Goal: Answer question/provide support: Share knowledge or assist other users

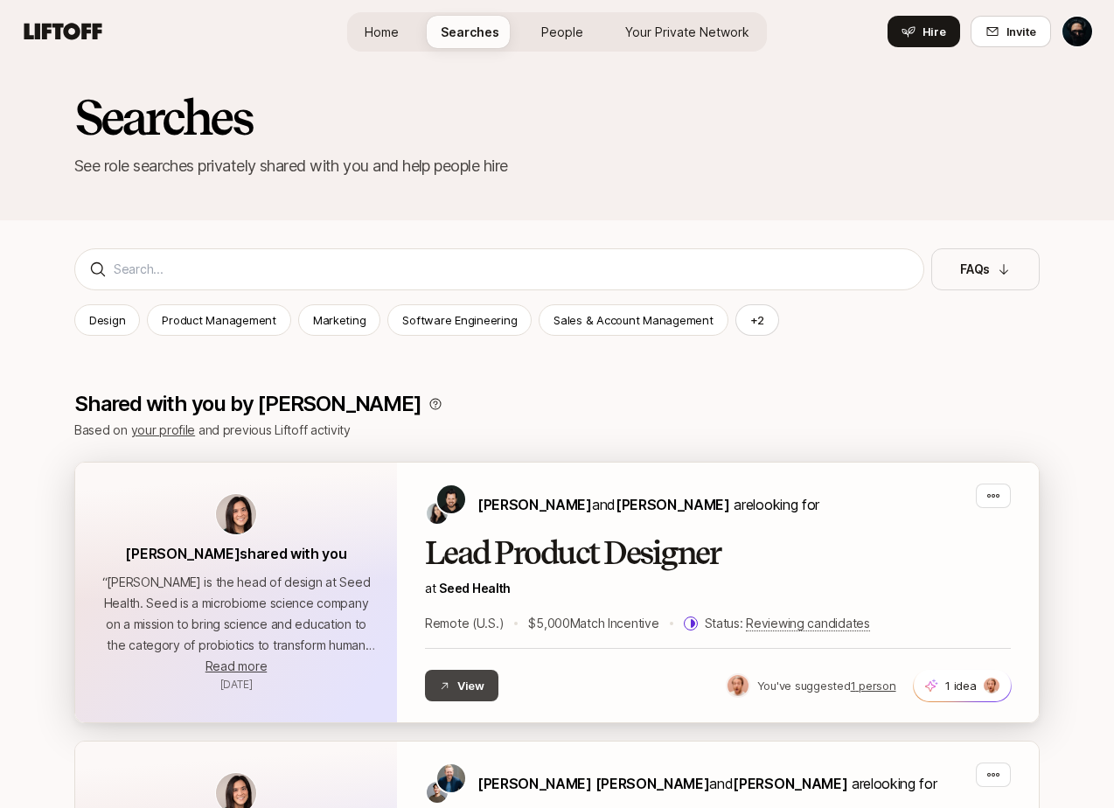
scroll to position [21, 0]
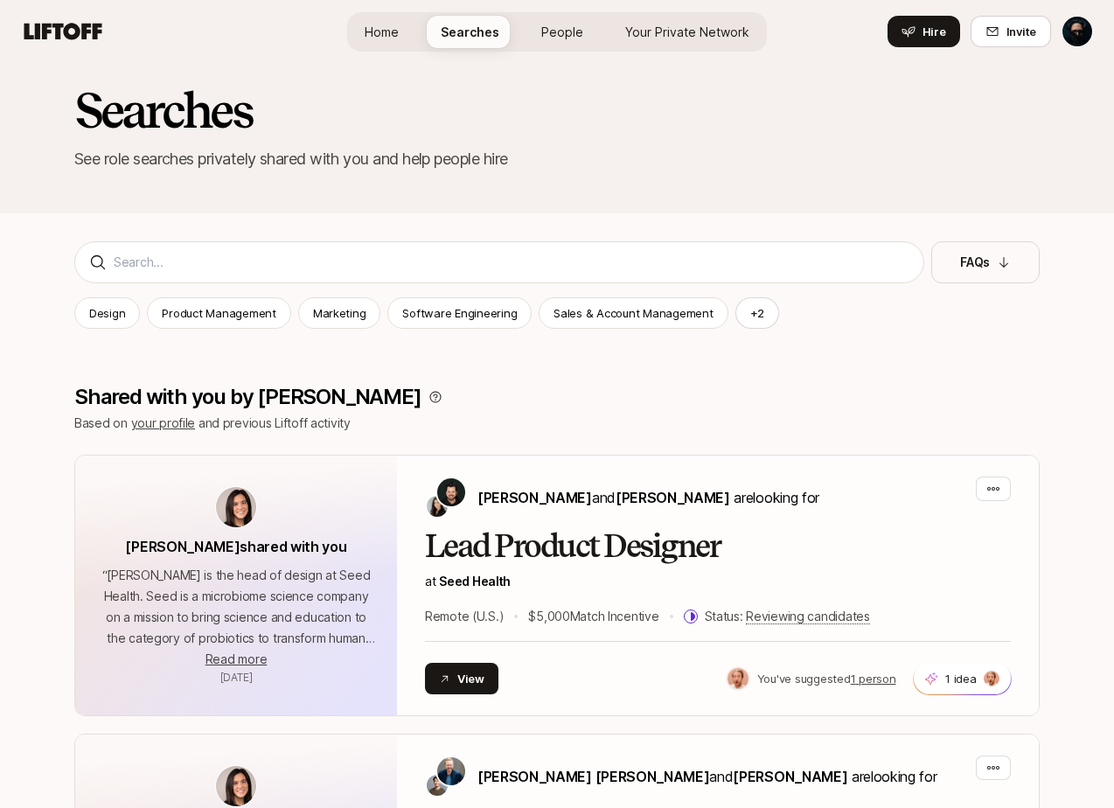
click at [470, 30] on span "Searches" at bounding box center [470, 32] width 59 height 18
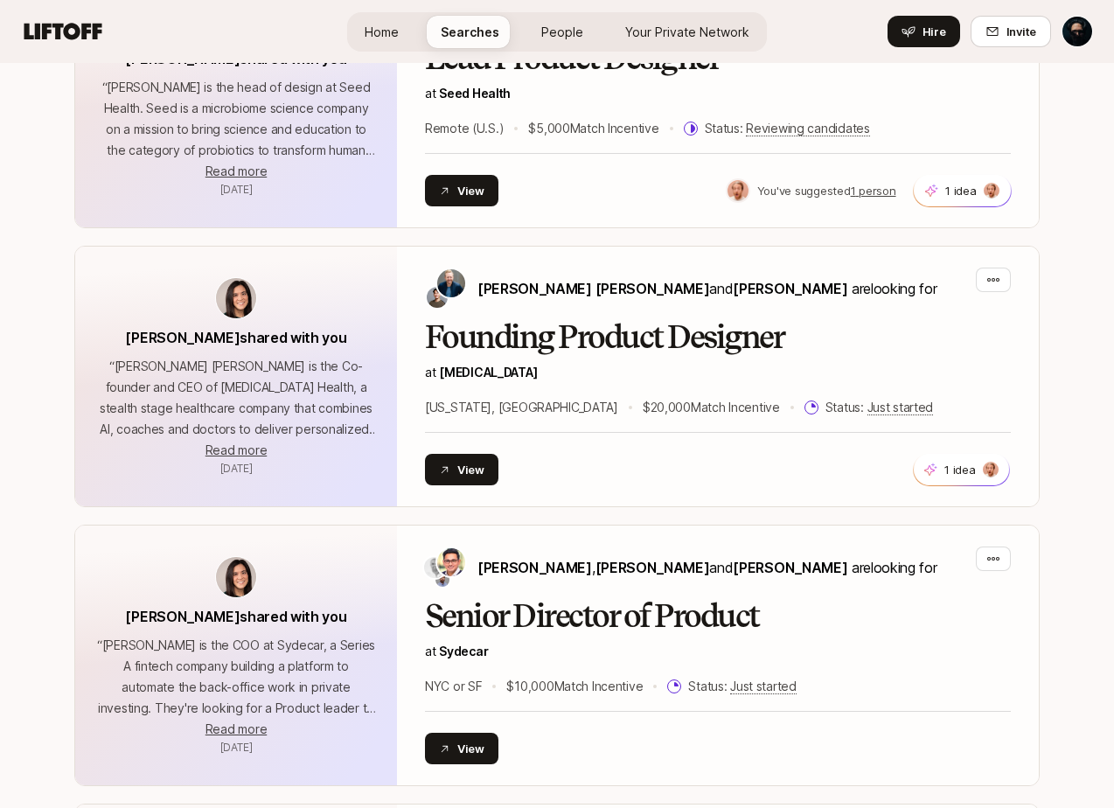
scroll to position [510, 0]
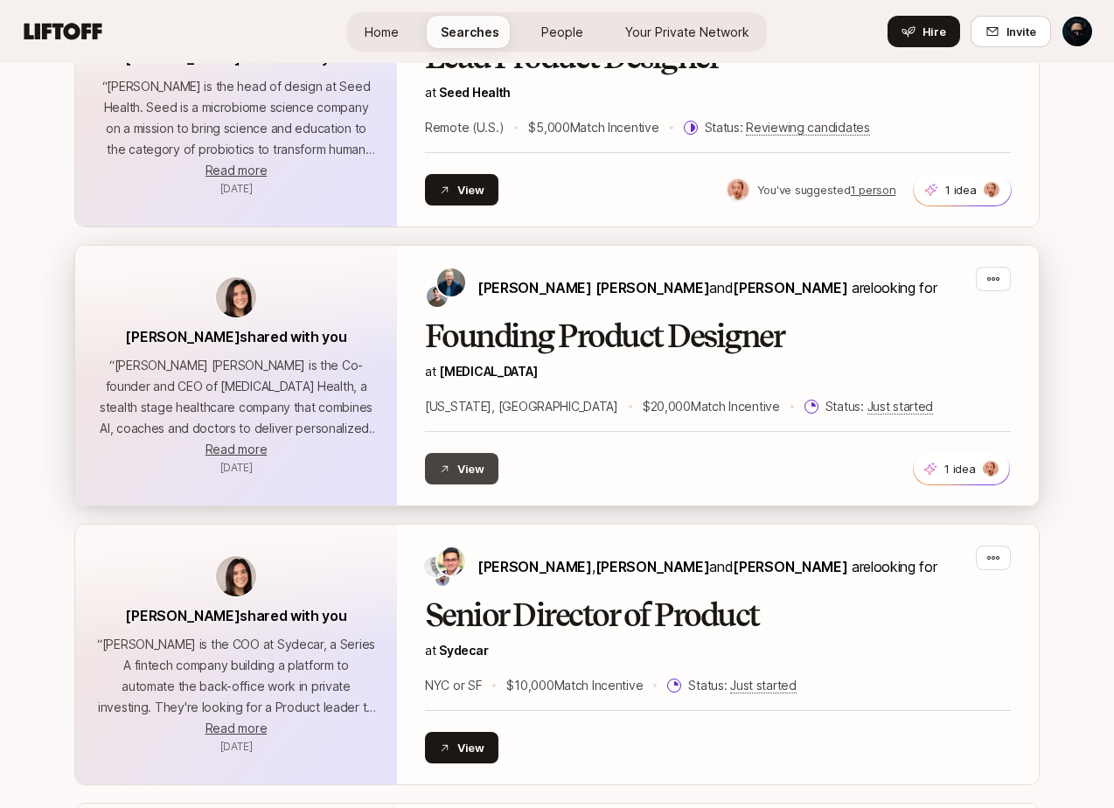
click at [471, 457] on button "View" at bounding box center [461, 468] width 73 height 31
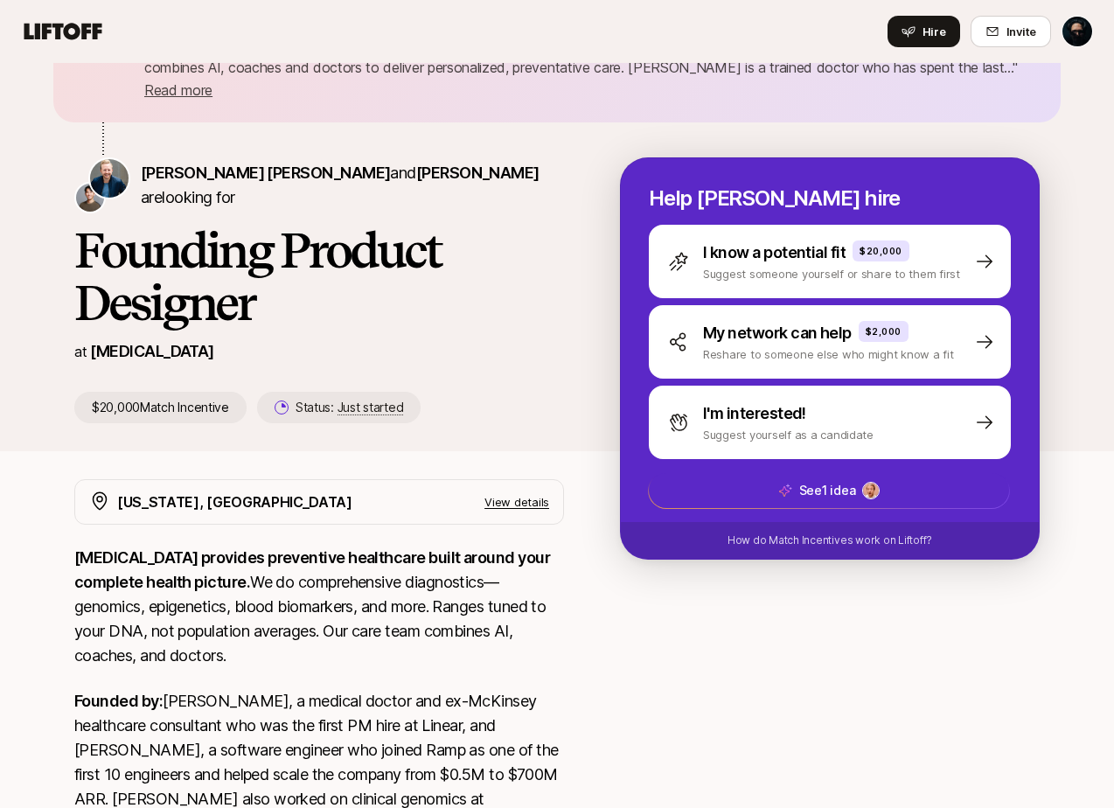
scroll to position [76, 0]
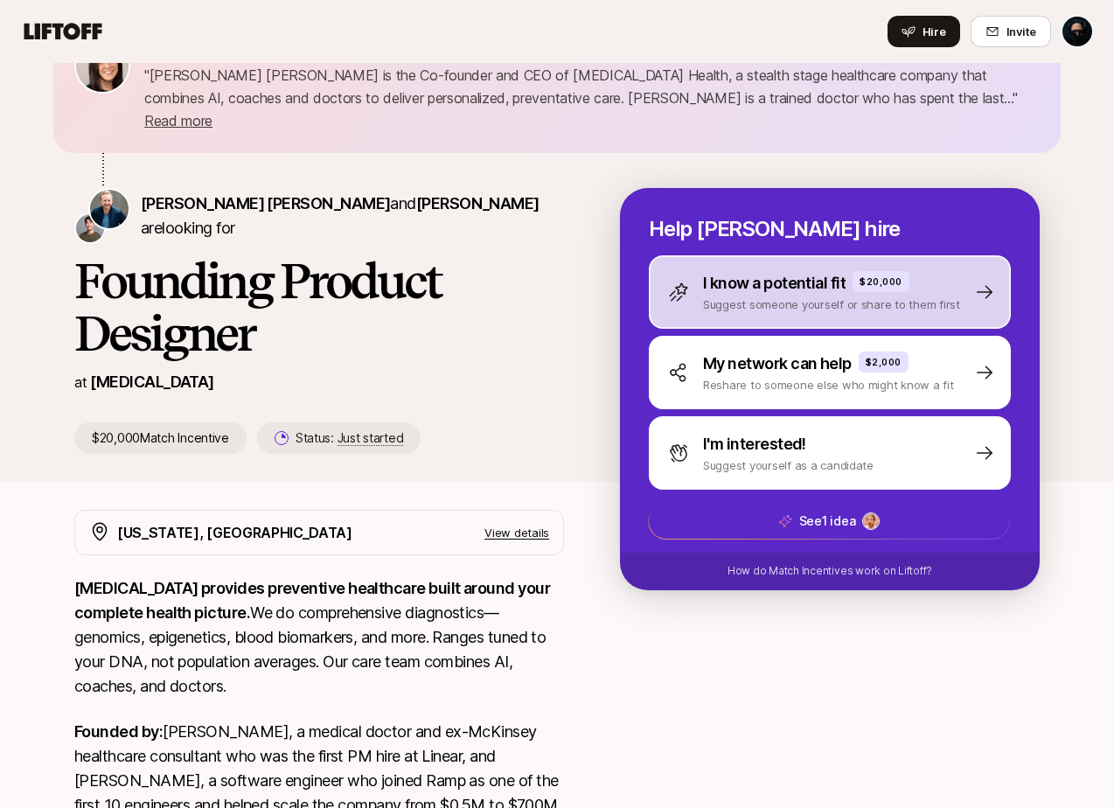
click at [769, 290] on div "I know a potential fit $20,000 Suggest someone yourself or share to them first" at bounding box center [830, 291] width 362 height 73
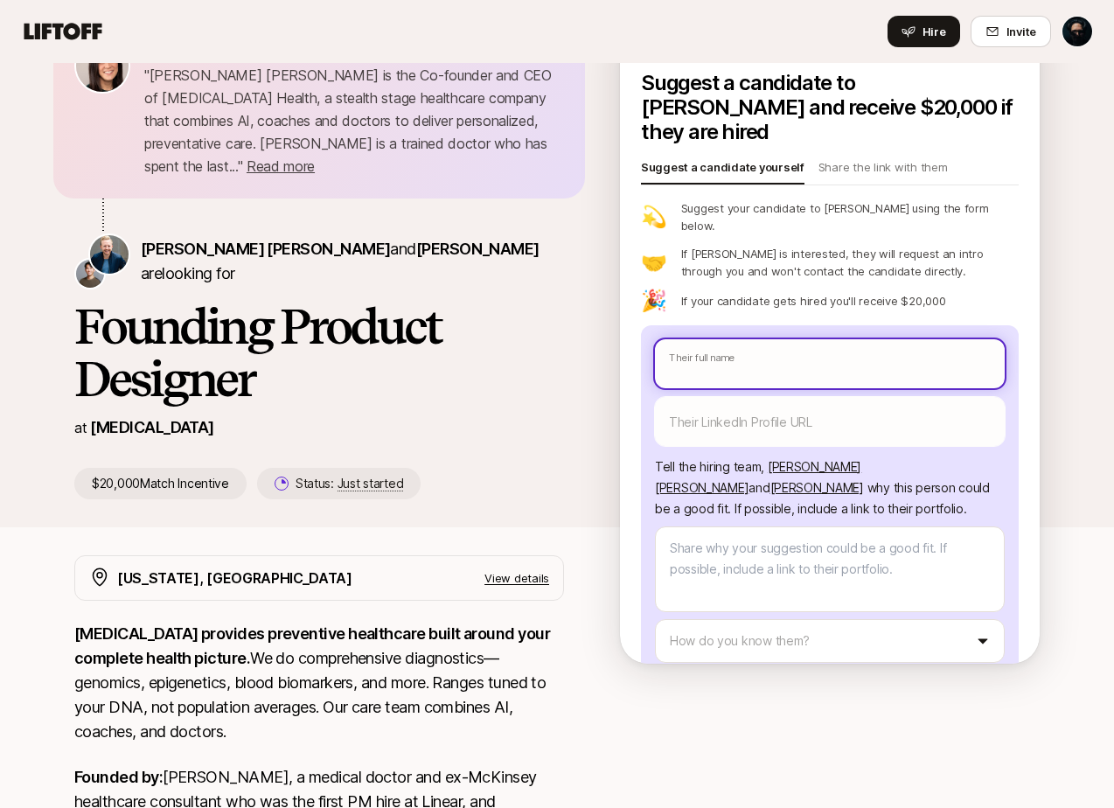
click at [762, 339] on input "text" at bounding box center [830, 363] width 350 height 49
type textarea "x"
type input "D"
type textarea "x"
type input "Da"
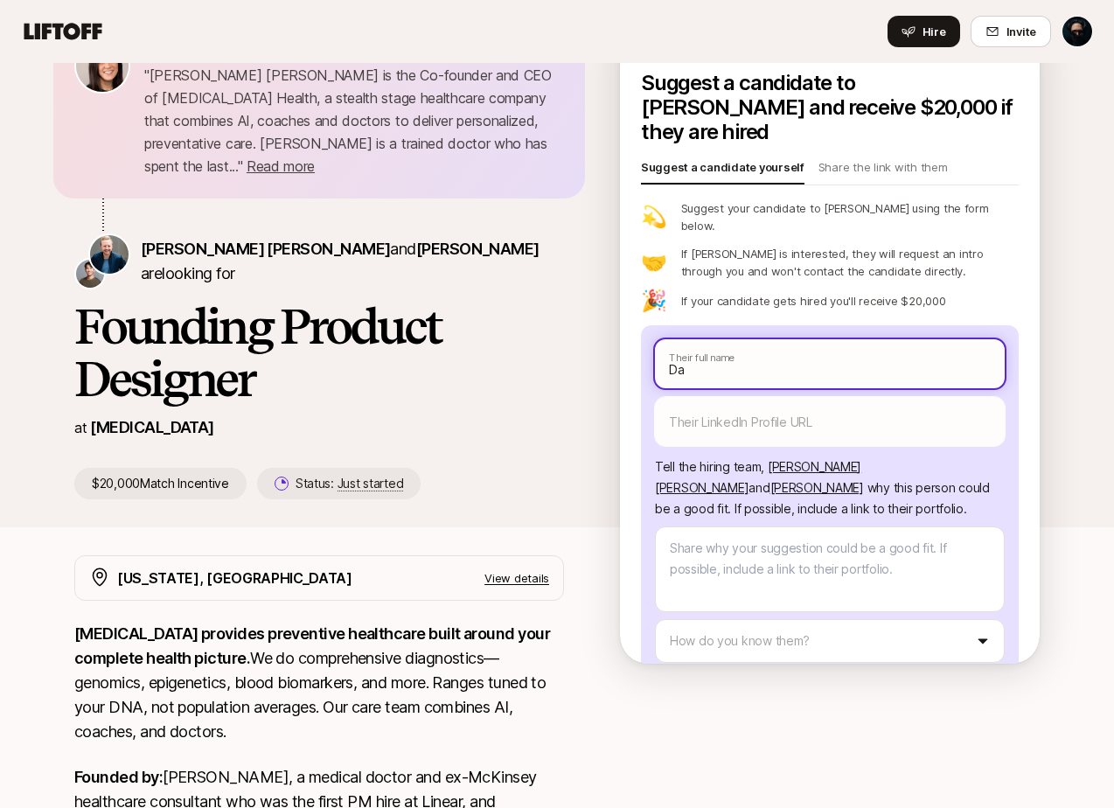
type textarea "x"
type input "Day"
type textarea "x"
type input "Day"
type textarea "x"
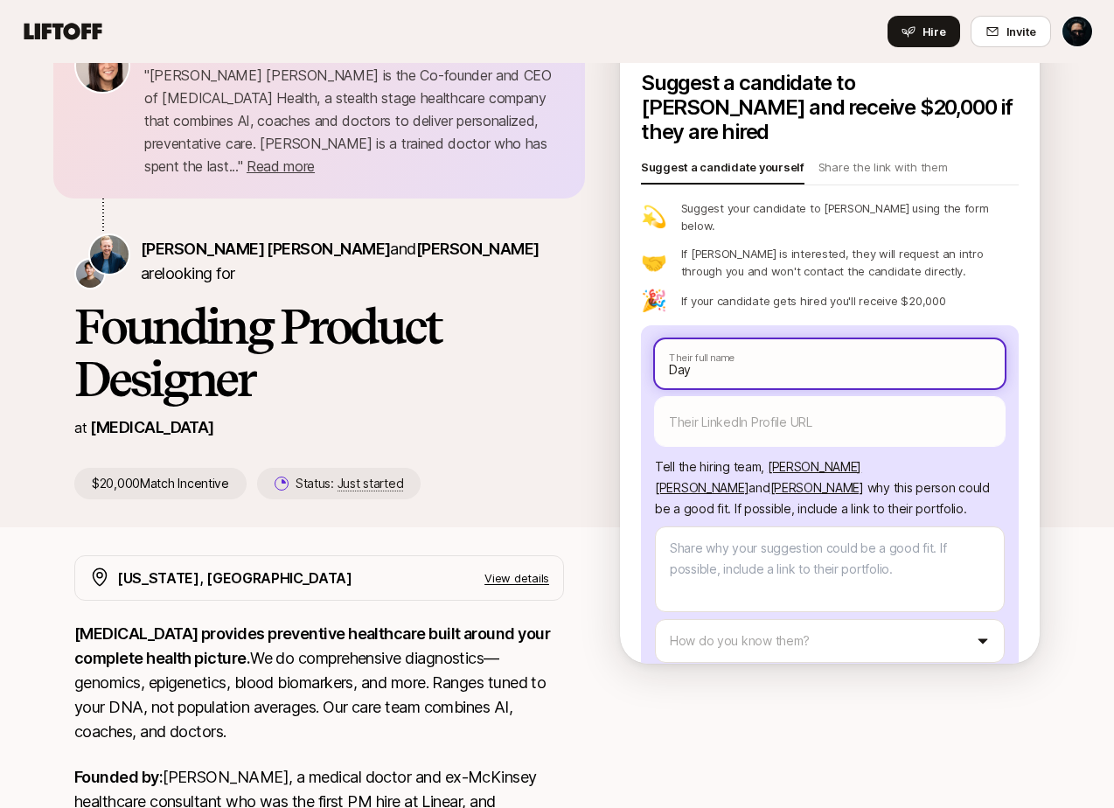
type input "Day J"
type textarea "x"
type input "Day Ji"
type textarea "x"
type input "Day Jim"
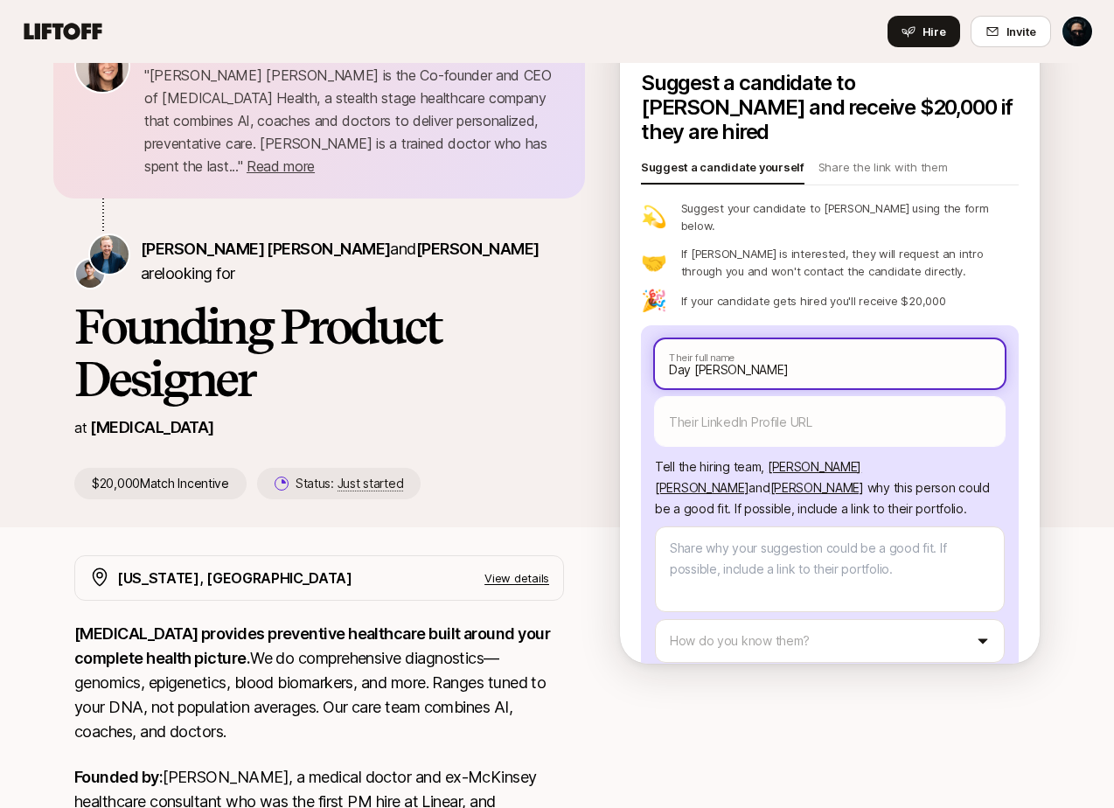
type textarea "x"
type input "Day Jime"
type textarea "x"
type input "Day Jimen"
type textarea "x"
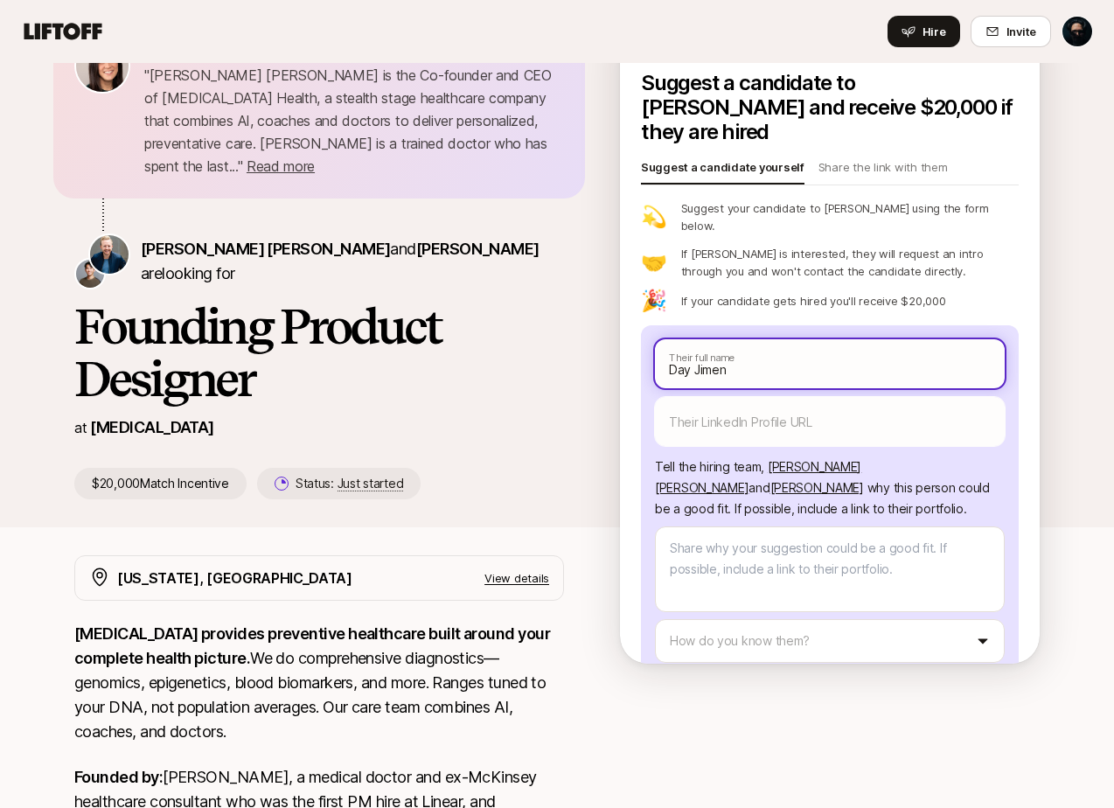
type input "Day Jimene"
type textarea "x"
type input "Day Jimenez"
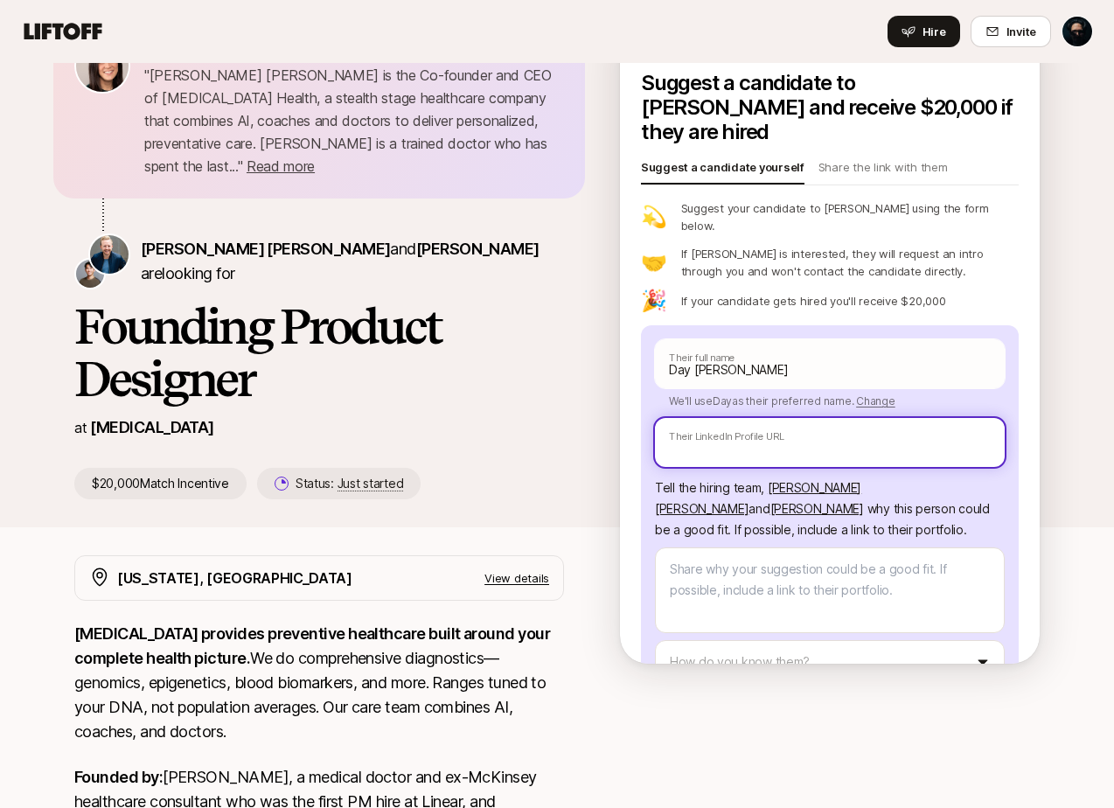
paste input "https://www.linkedin.com/in/dayjimenez/"
type textarea "x"
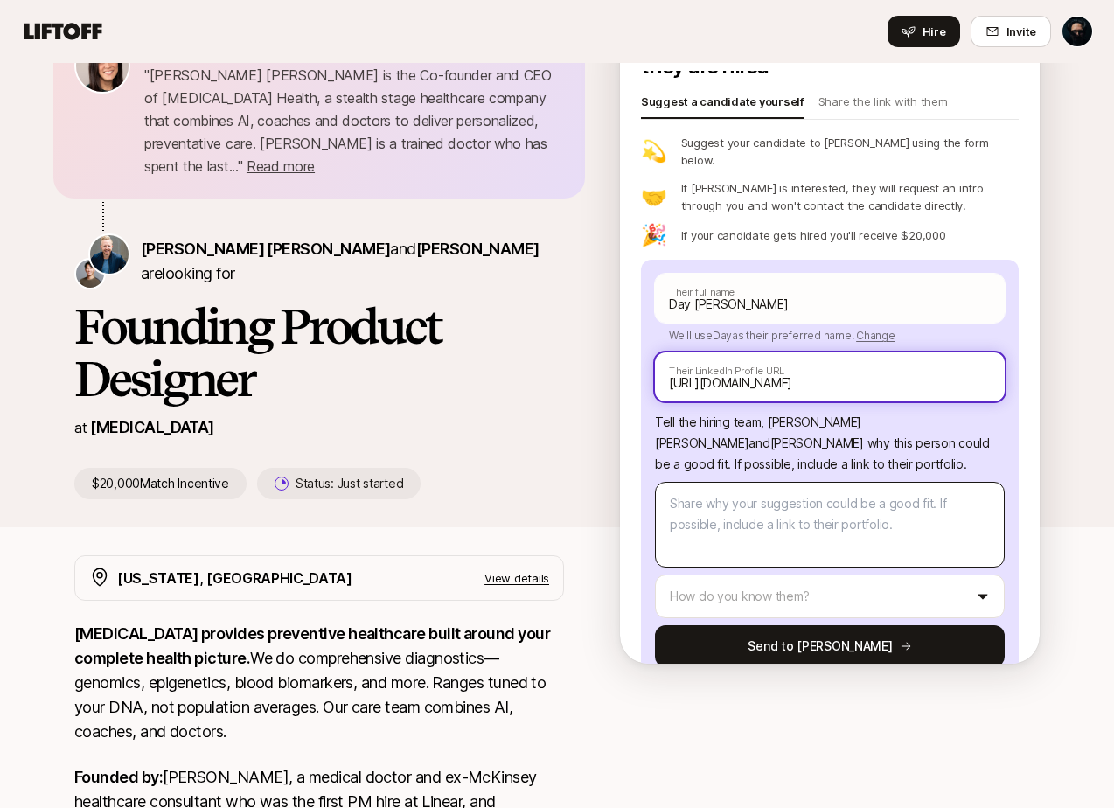
type input "https://www.linkedin.com/in/dayjimenez/"
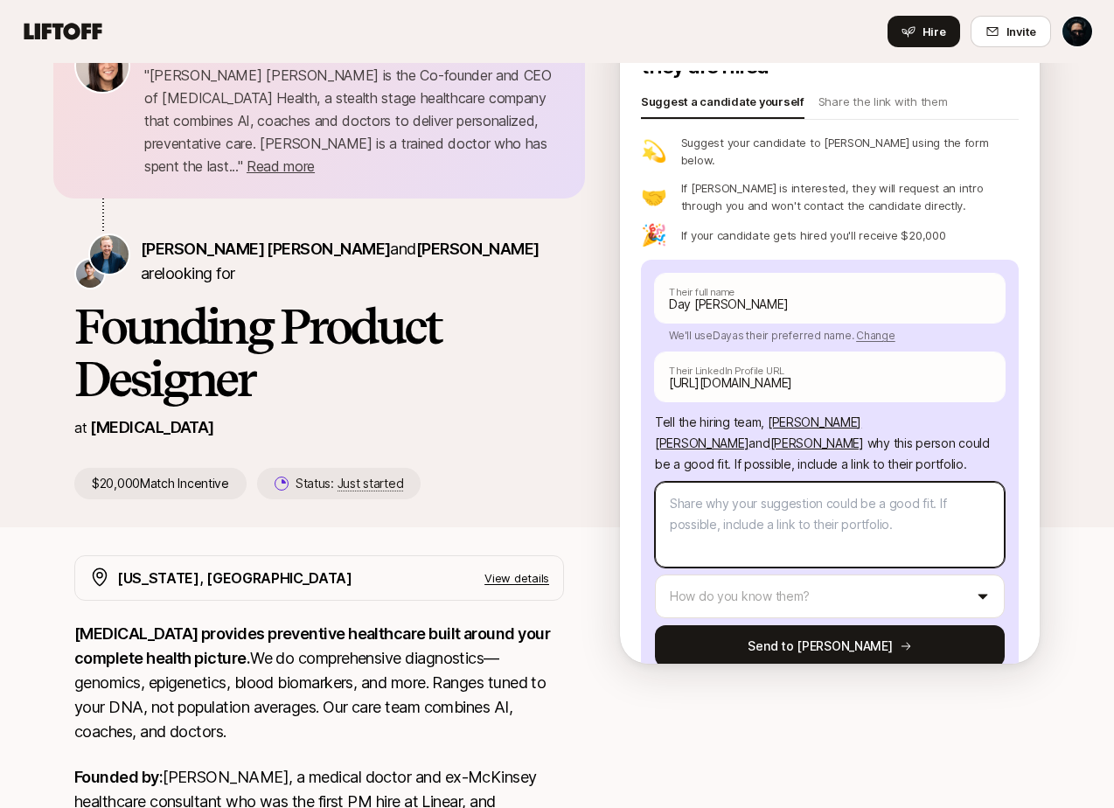
click at [808, 482] on textarea at bounding box center [830, 525] width 350 height 86
type textarea "x"
type textarea "D"
type textarea "x"
type textarea "Da"
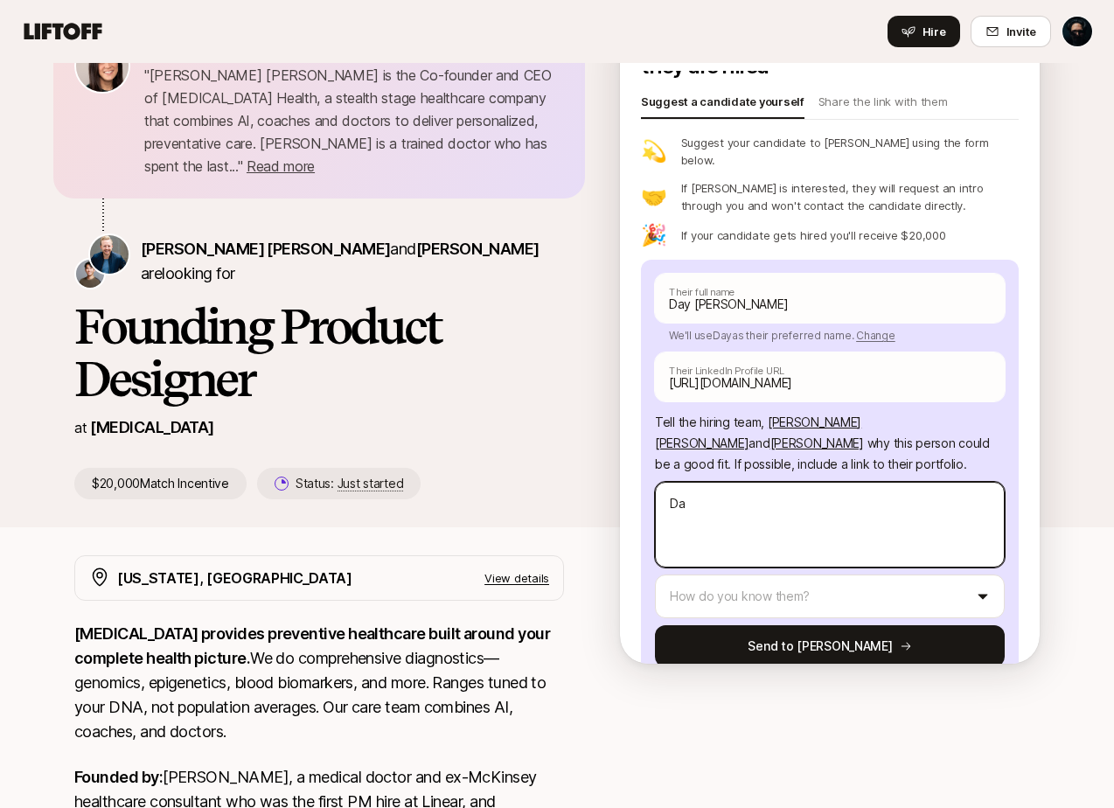
type textarea "x"
type textarea "Day"
type textarea "x"
type textarea "Day w"
type textarea "x"
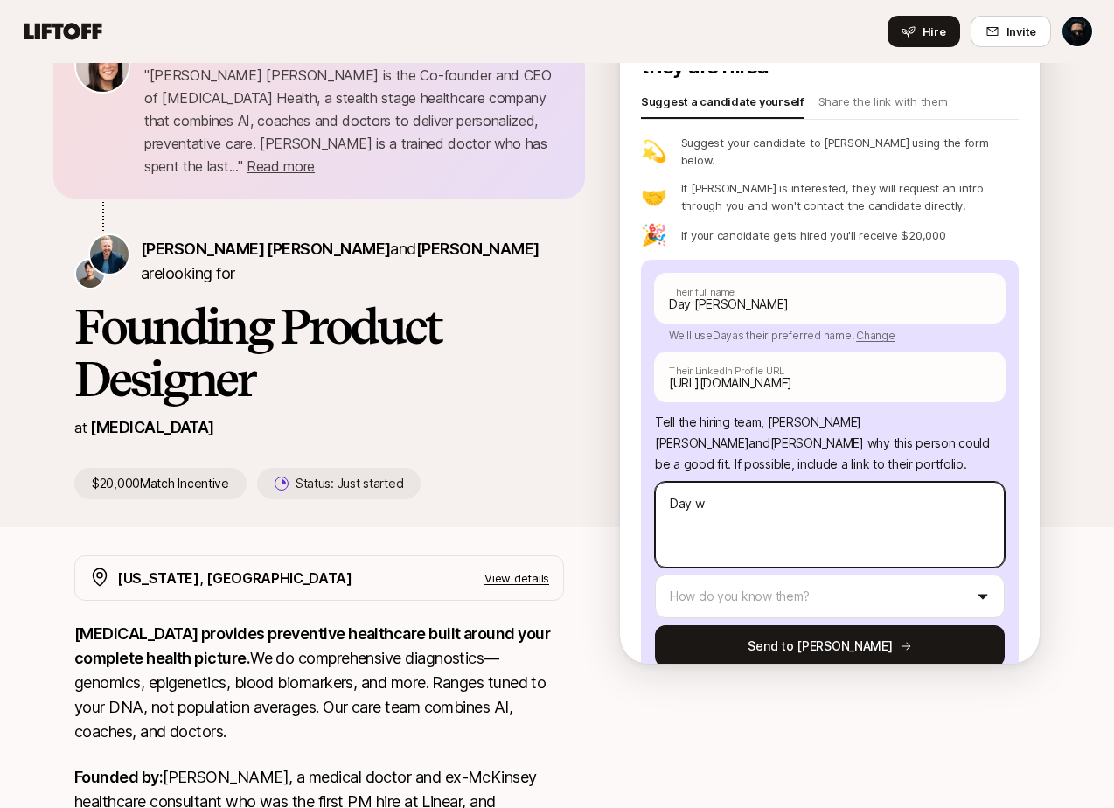
type textarea "Day wa"
type textarea "x"
type textarea "Day was"
type textarea "x"
type textarea "Day was"
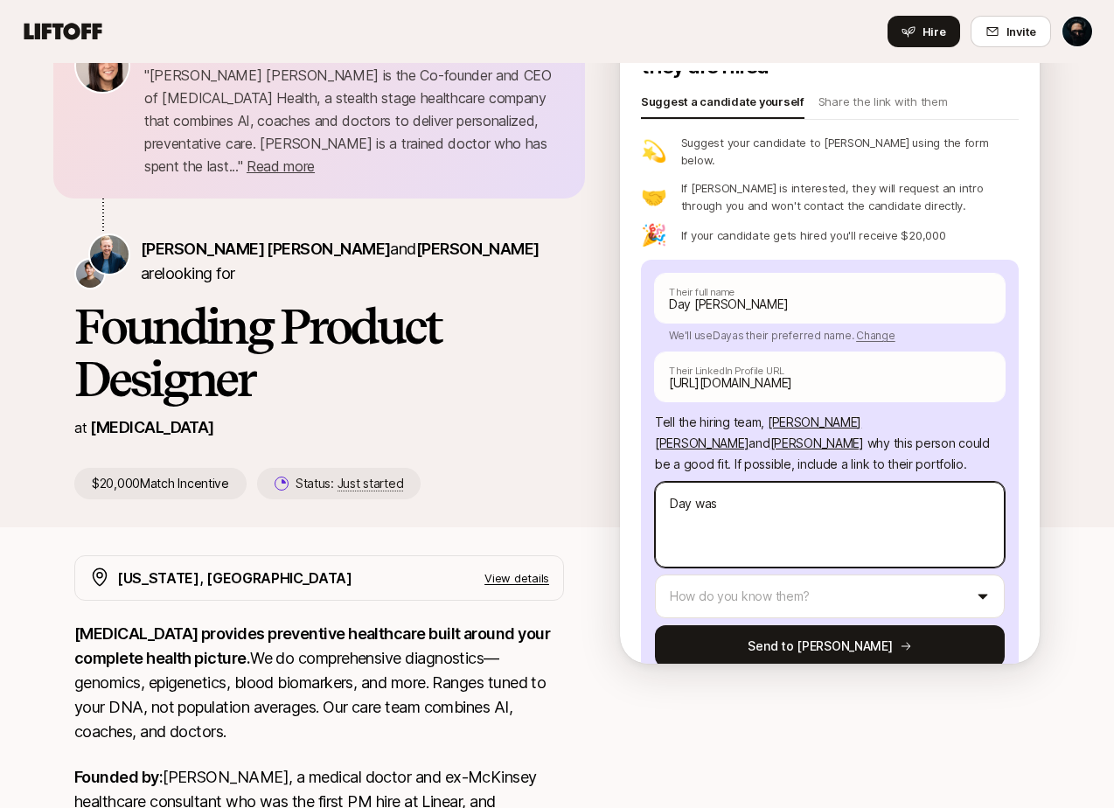
type textarea "x"
type textarea "Day was p"
type textarea "x"
type textarea "Day was par"
type textarea "x"
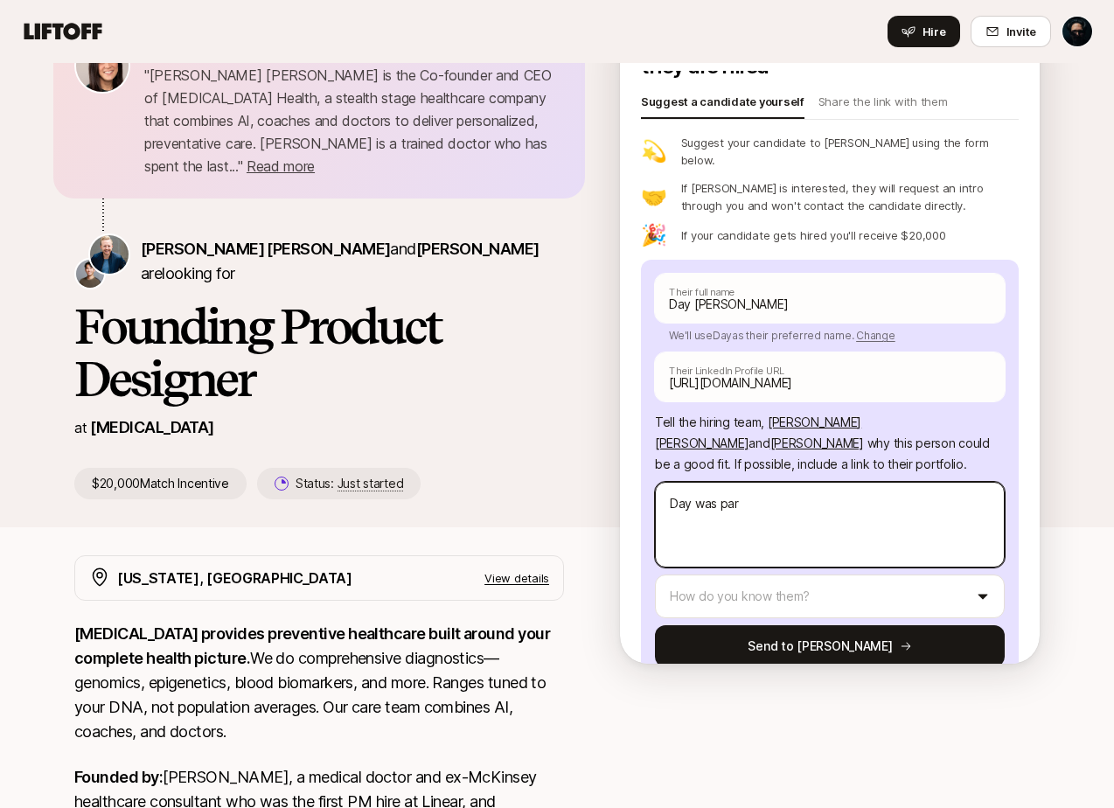
type textarea "Day was part"
type textarea "x"
type textarea "Day was part"
type textarea "x"
type textarea "Day was part o"
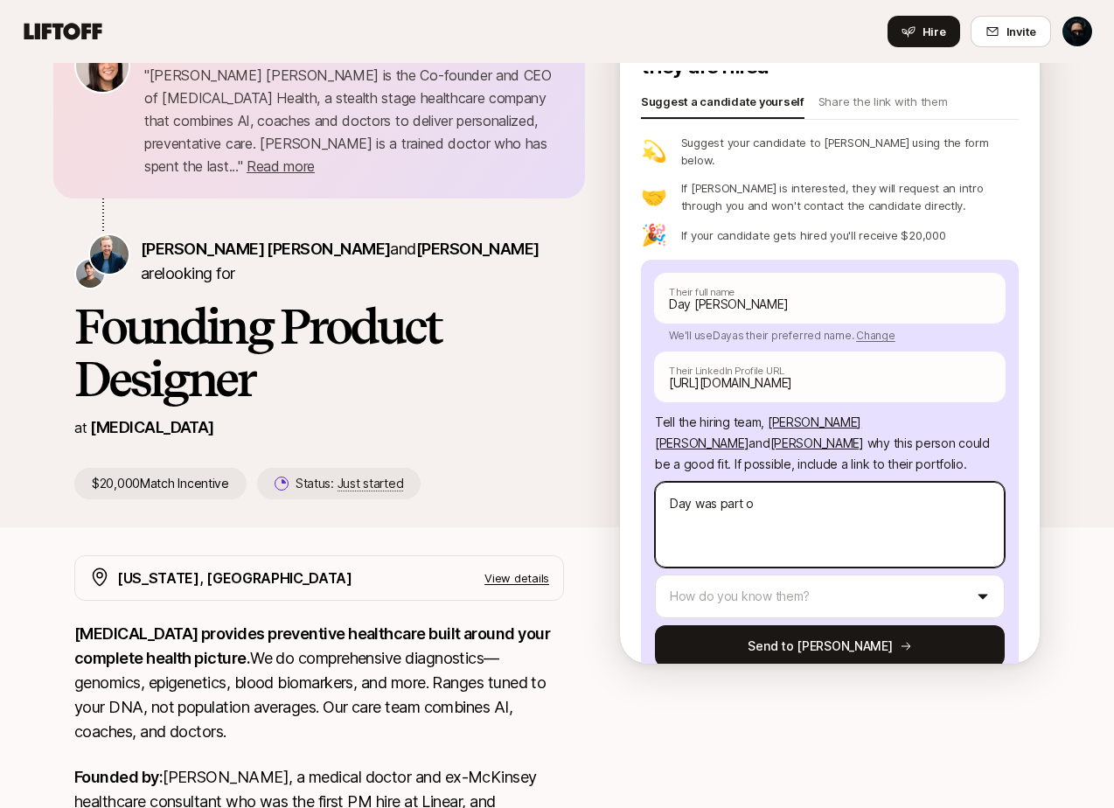
type textarea "x"
type textarea "Day was part of"
type textarea "x"
type textarea "Day was part of t"
type textarea "x"
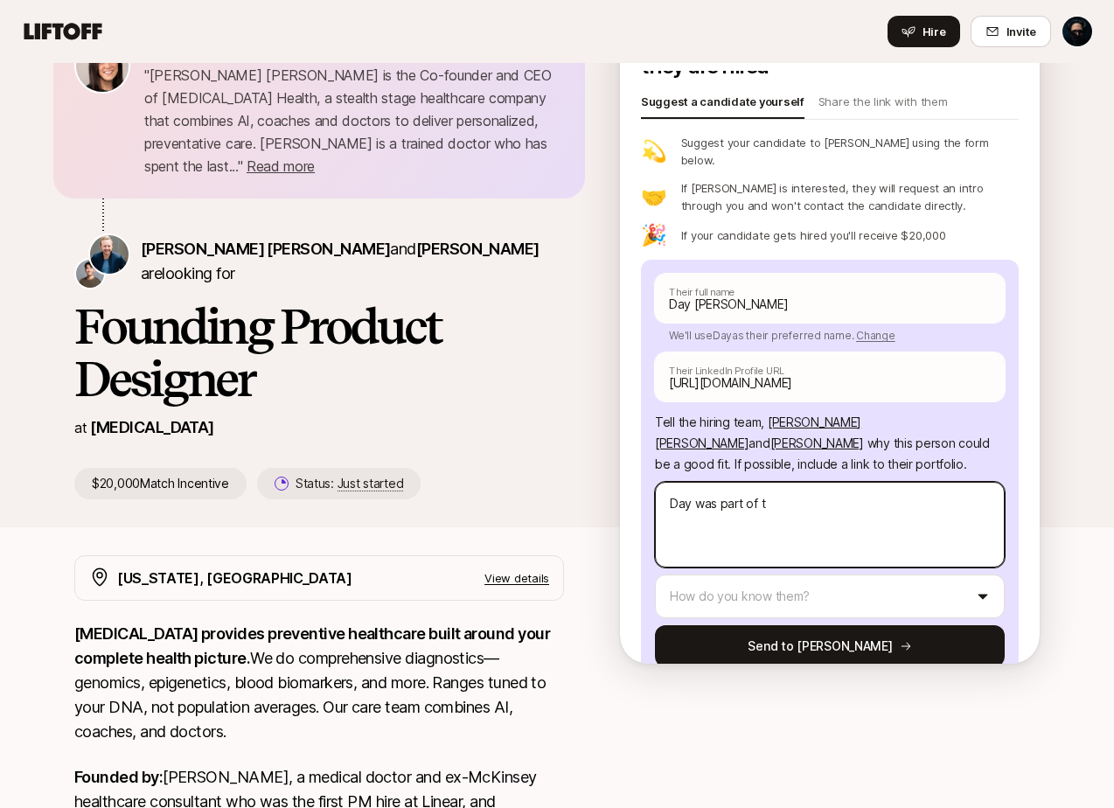
type textarea "Day was part of th"
type textarea "x"
type textarea "Day was part of the"
type textarea "x"
type textarea "Day was part of the"
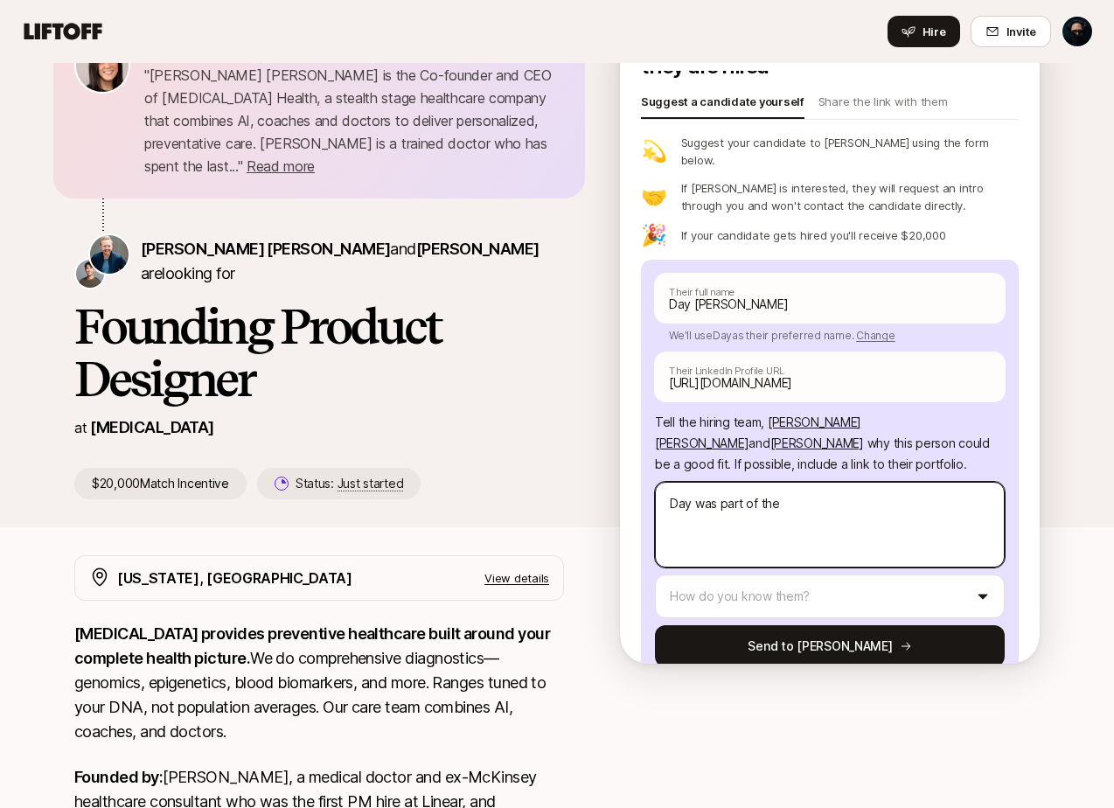
type textarea "x"
type textarea "Day was part of the f"
type textarea "x"
type textarea "Day was part of the fou"
type textarea "x"
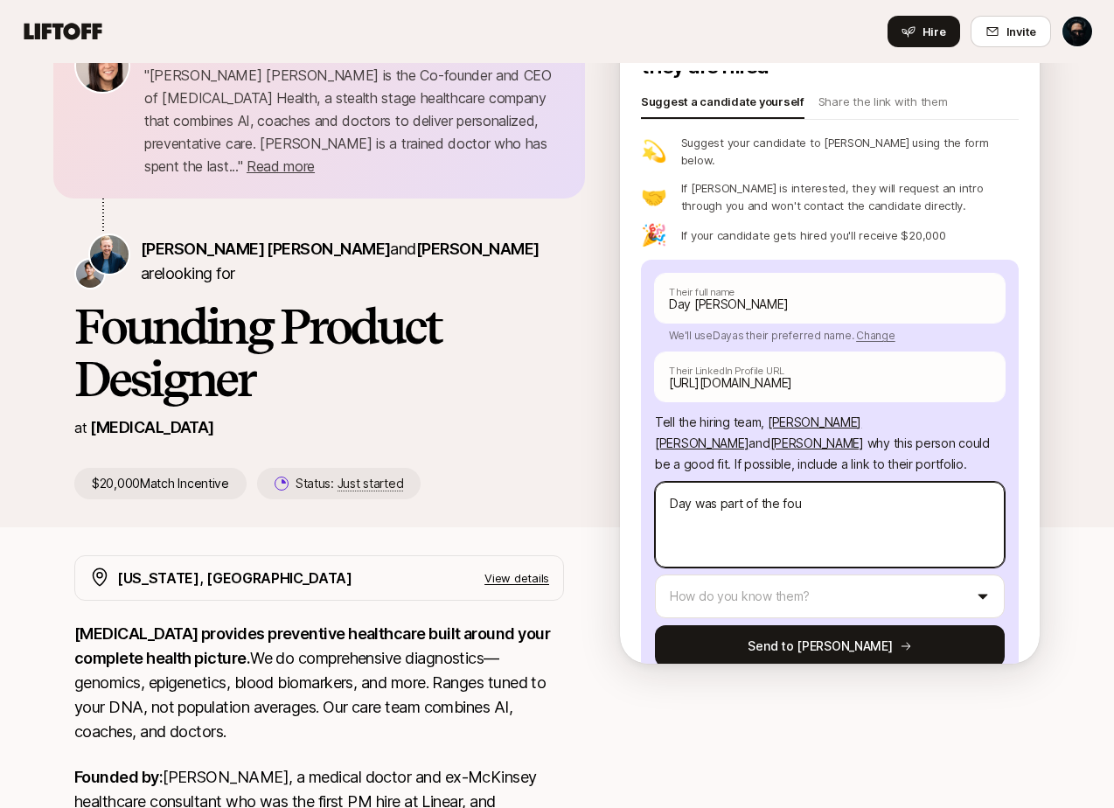
type textarea "Day was part of the foun"
type textarea "x"
type textarea "Day was part of the found"
type textarea "x"
type textarea "Day was part of the foundi"
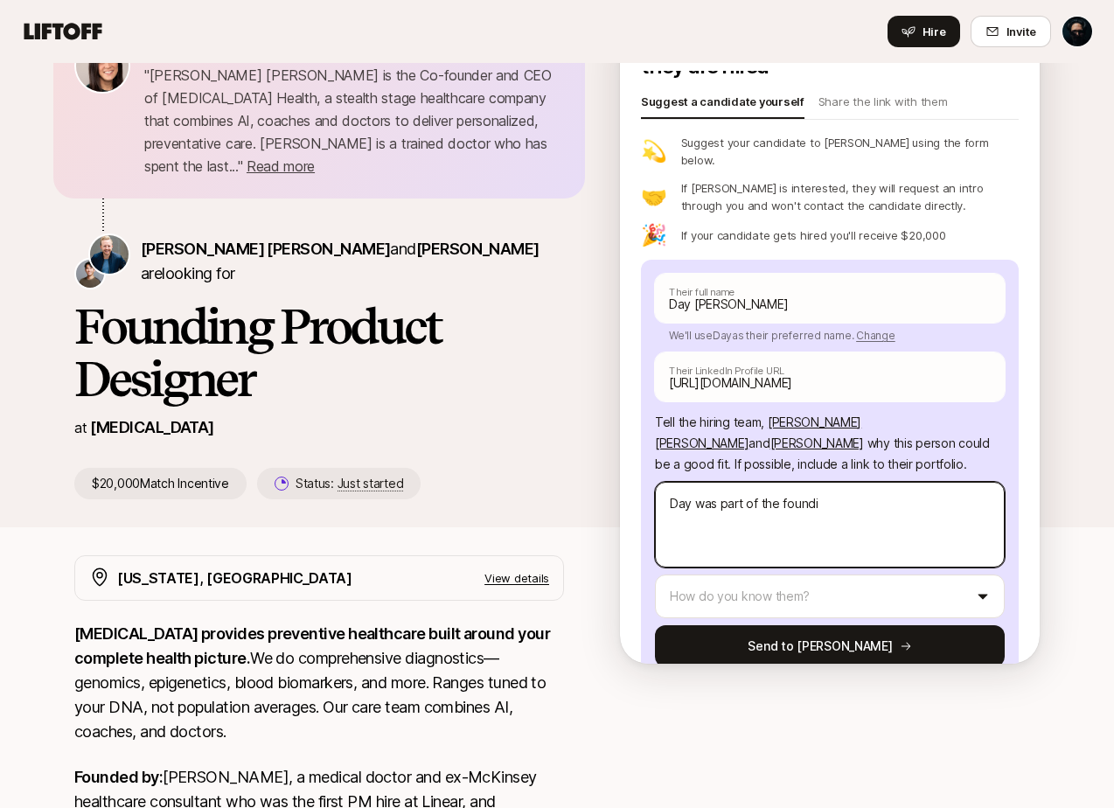
type textarea "x"
type textarea "Day was part of the foundin"
type textarea "x"
type textarea "Day was part of the founding"
type textarea "x"
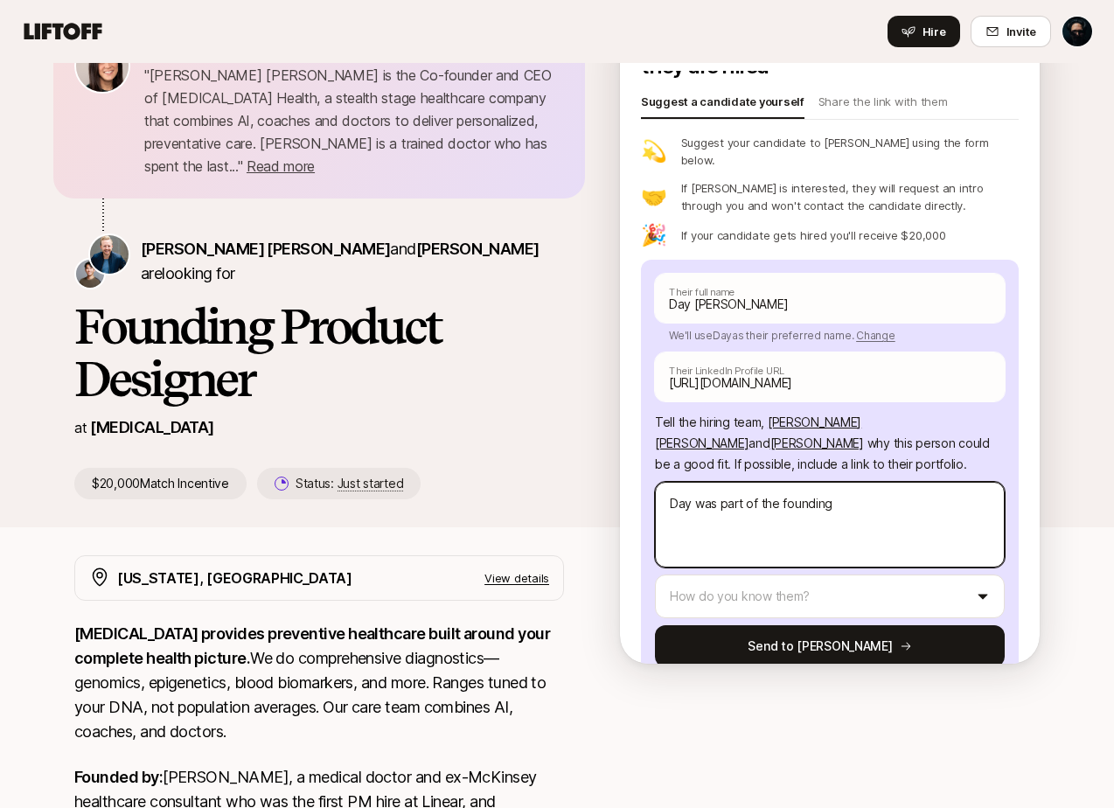
type textarea "Day was part of the founding"
type textarea "x"
type textarea "Day was part of the founding t"
type textarea "x"
type textarea "Day was part of the founding te"
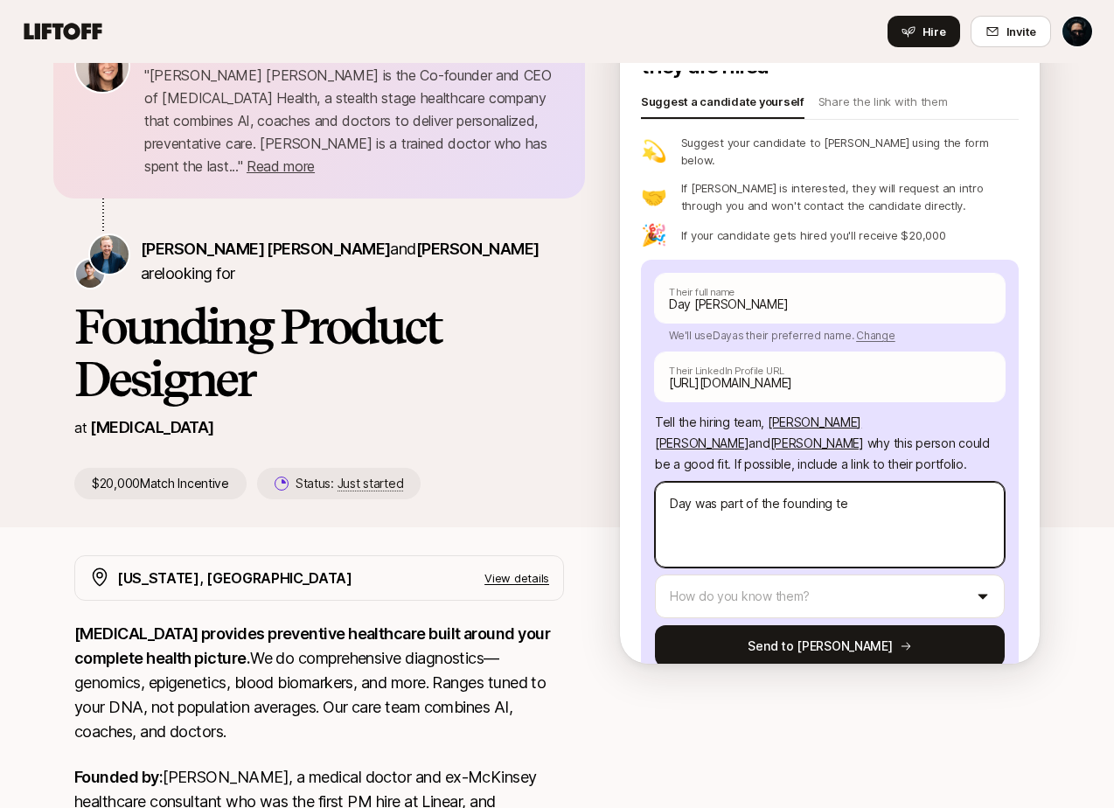
type textarea "x"
type textarea "Day was part of the founding tee"
type textarea "x"
type textarea "Day was part of the founding teem"
type textarea "x"
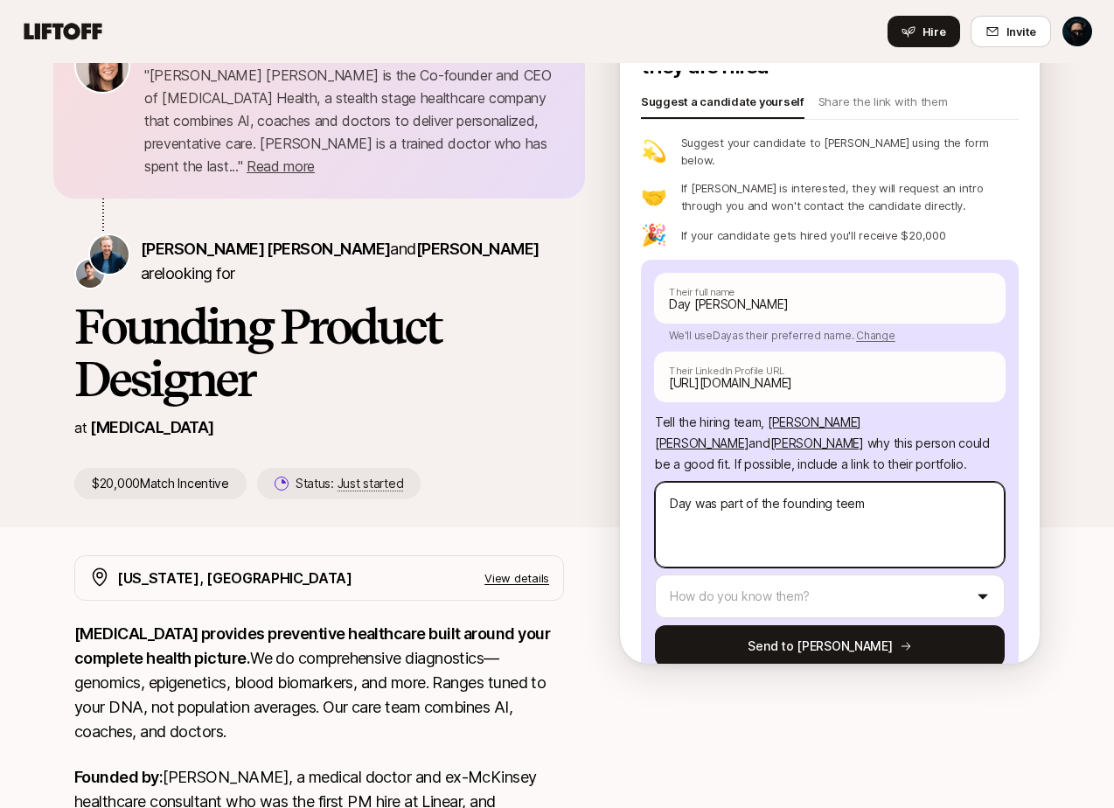
type textarea "Day was part of the founding teem"
type textarea "x"
type textarea "Day was part of the founding teem"
type textarea "x"
type textarea "Day was part of the founding tee"
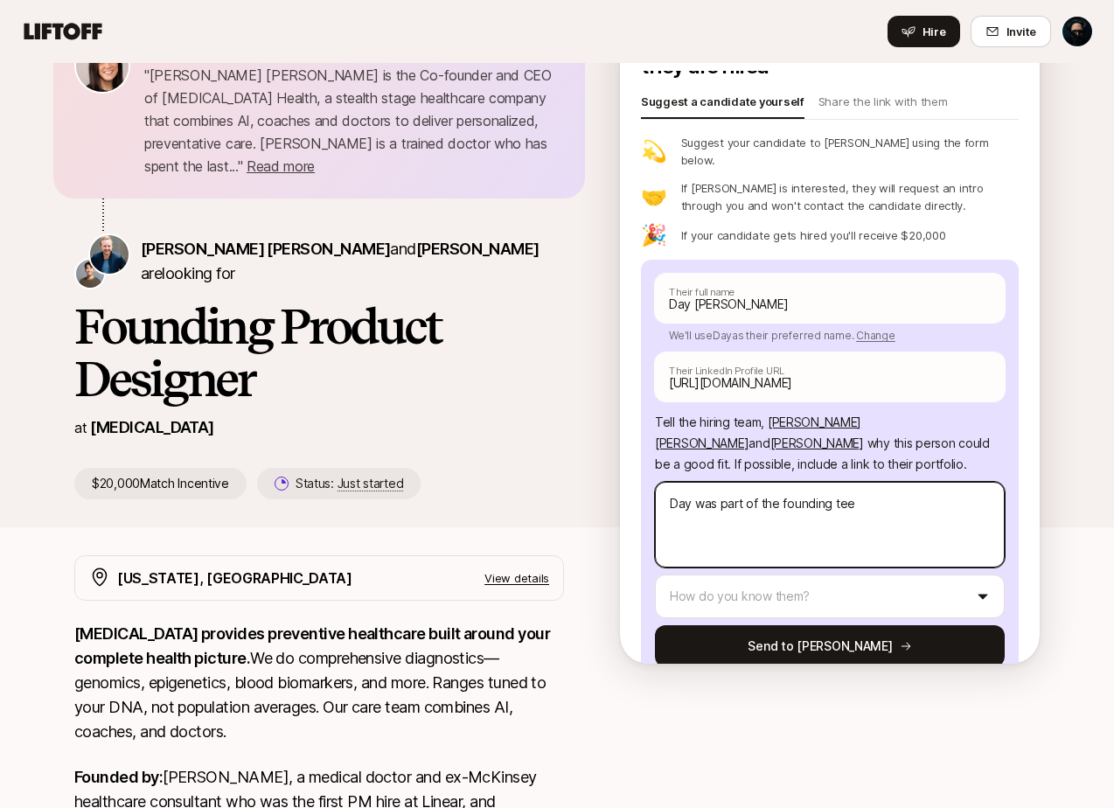
type textarea "x"
type textarea "Day was part of the founding te"
type textarea "x"
type textarea "Day was part of the founding tea"
type textarea "x"
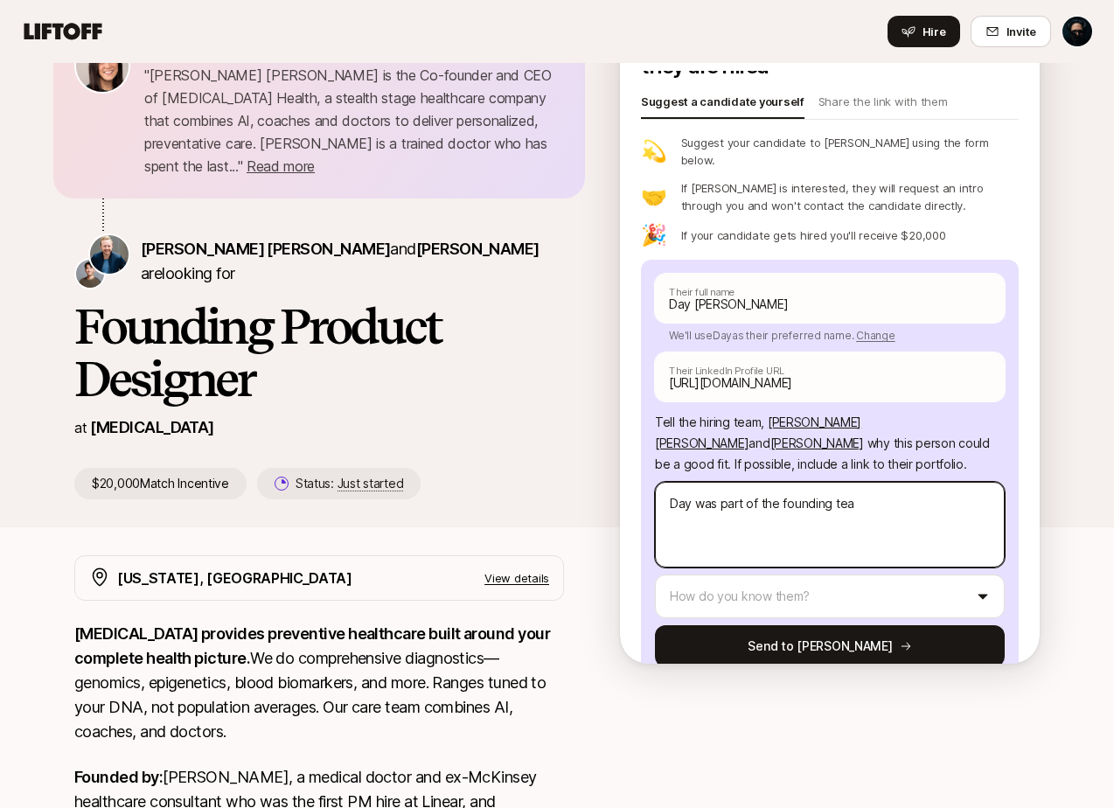
type textarea "Day was part of the founding team"
type textarea "x"
type textarea "Day was part of the founding team"
type textarea "x"
type textarea "Day was part of the founding team a"
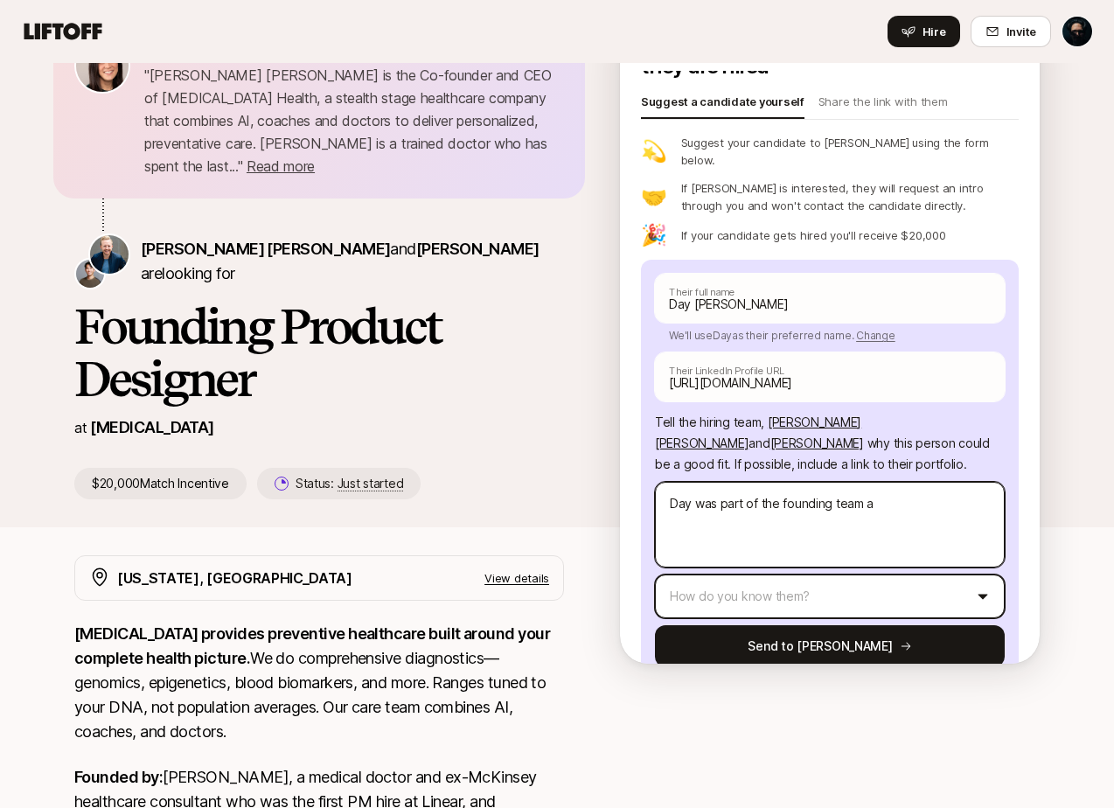
type textarea "x"
type textarea "Day was part of the founding team at"
type textarea "x"
type textarea "Day was part of the founding team at"
type textarea "x"
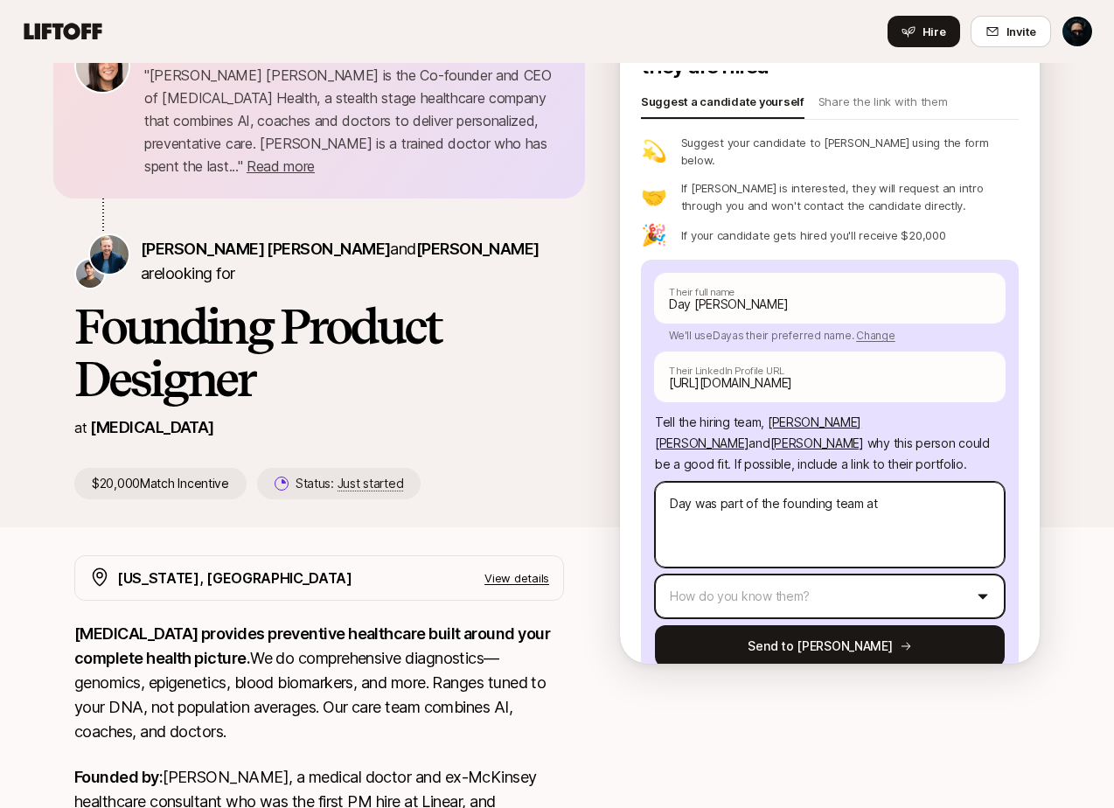
type textarea "Day was part of the founding team at P"
type textarea "x"
type textarea "Day was part of the founding team at Pa"
type textarea "x"
type textarea "Day was part of the founding team at Par"
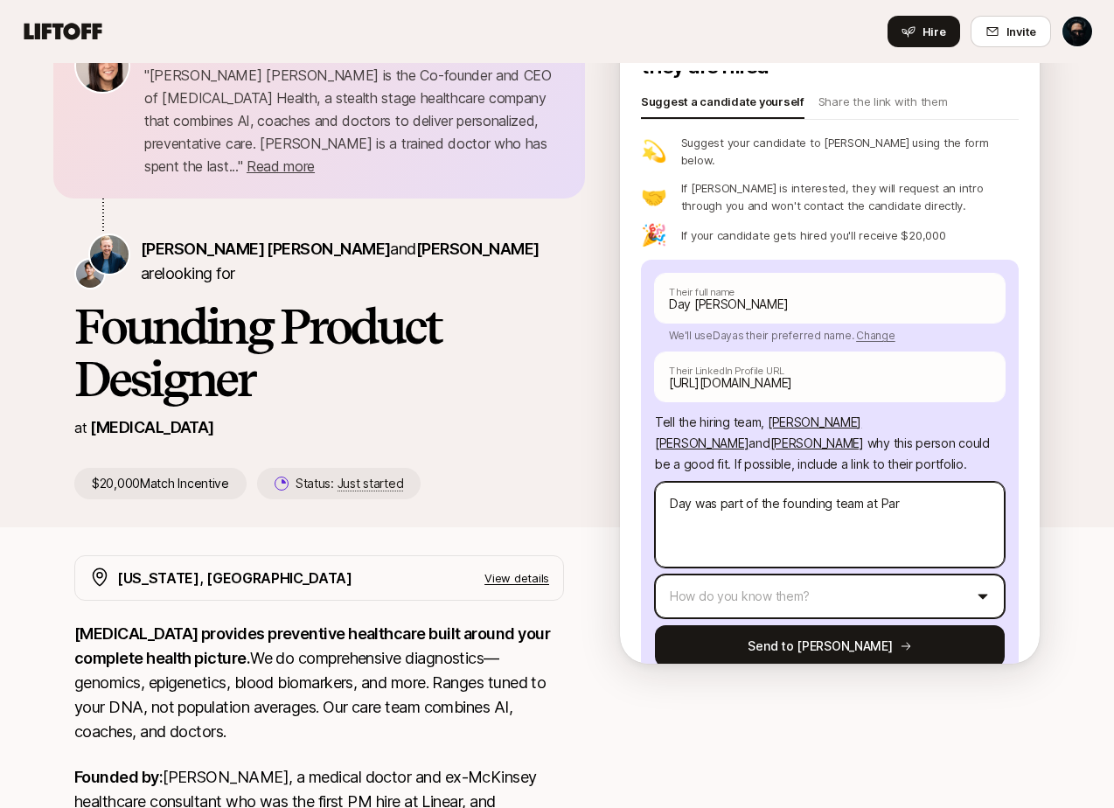
type textarea "x"
type textarea "Day was part of the founding team at Pars"
type textarea "x"
type textarea "Day was part of the founding team at Parsl"
type textarea "x"
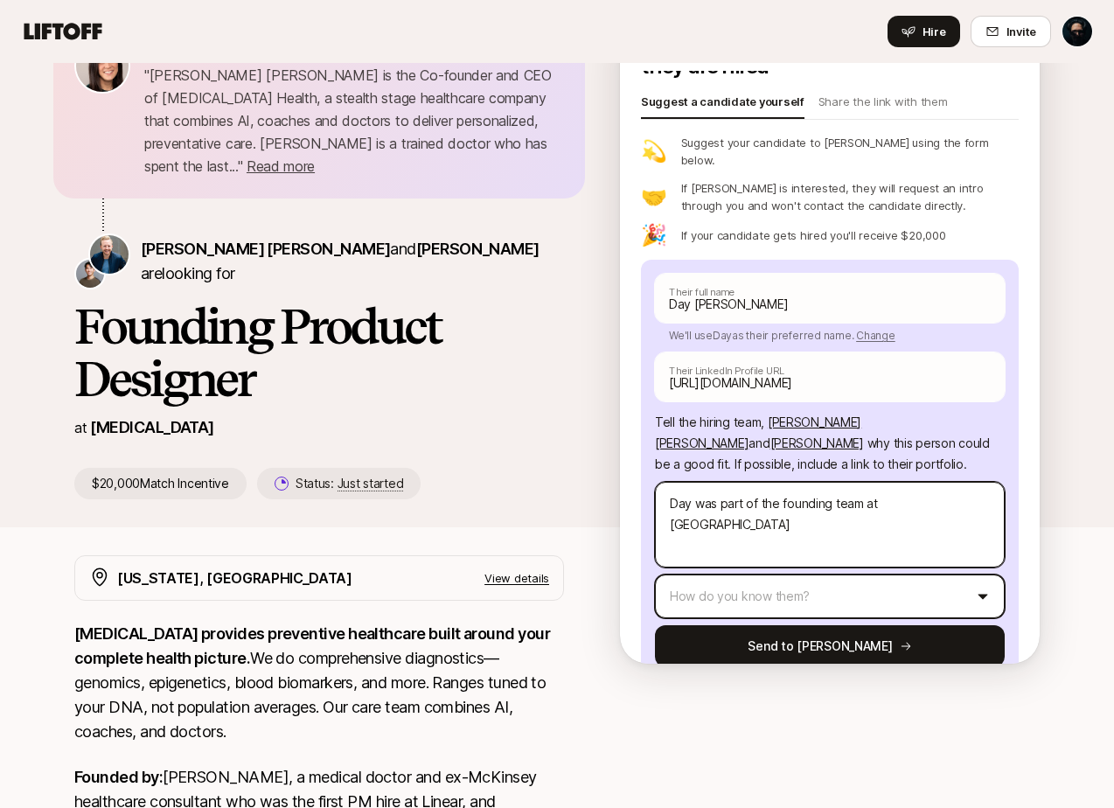
type textarea "Day was part of the founding team at Parsle"
type textarea "x"
type textarea "Day was part of the founding team at Parsley"
type textarea "x"
type textarea "Day was part of the founding team at Parsley"
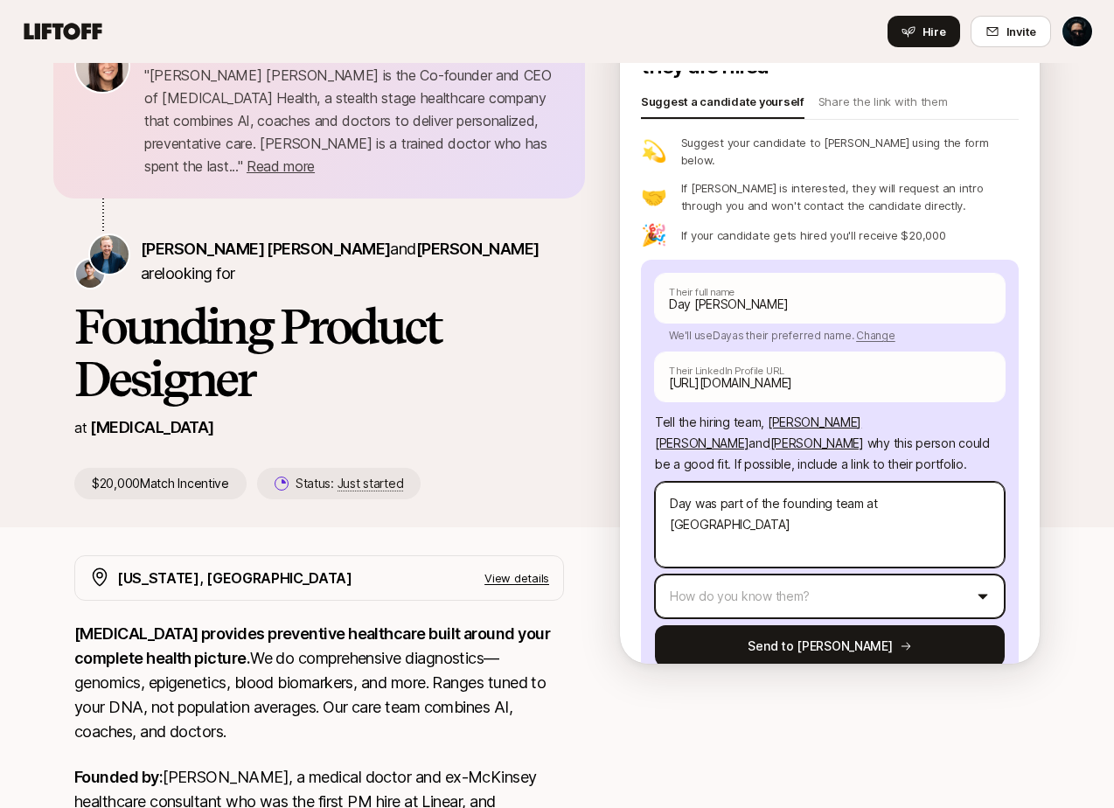
type textarea "x"
type textarea "Day was part of the founding team at Parsley h"
type textarea "x"
type textarea "Day was part of the founding team at Parsley he"
type textarea "x"
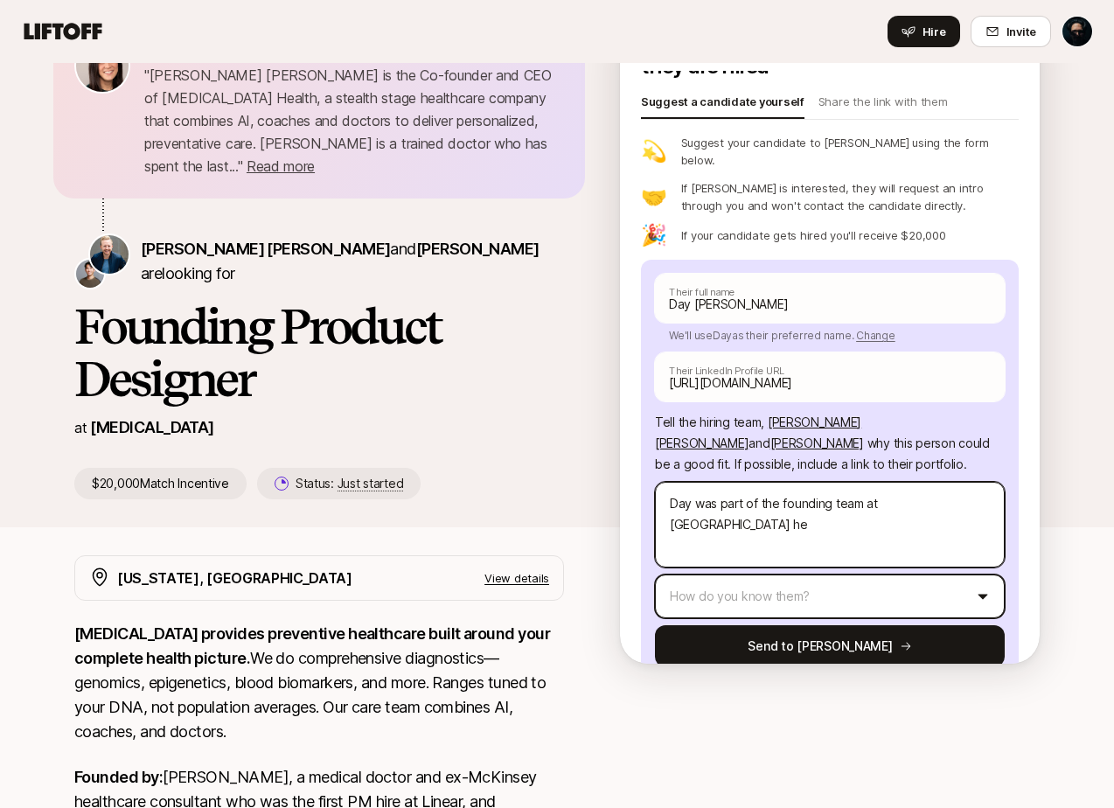
type textarea "Day was part of the founding team at Parsley hea"
type textarea "x"
type textarea "Day was part of the founding team at Parsley heal"
type textarea "x"
type textarea "Day was part of the founding team at Parsley healt"
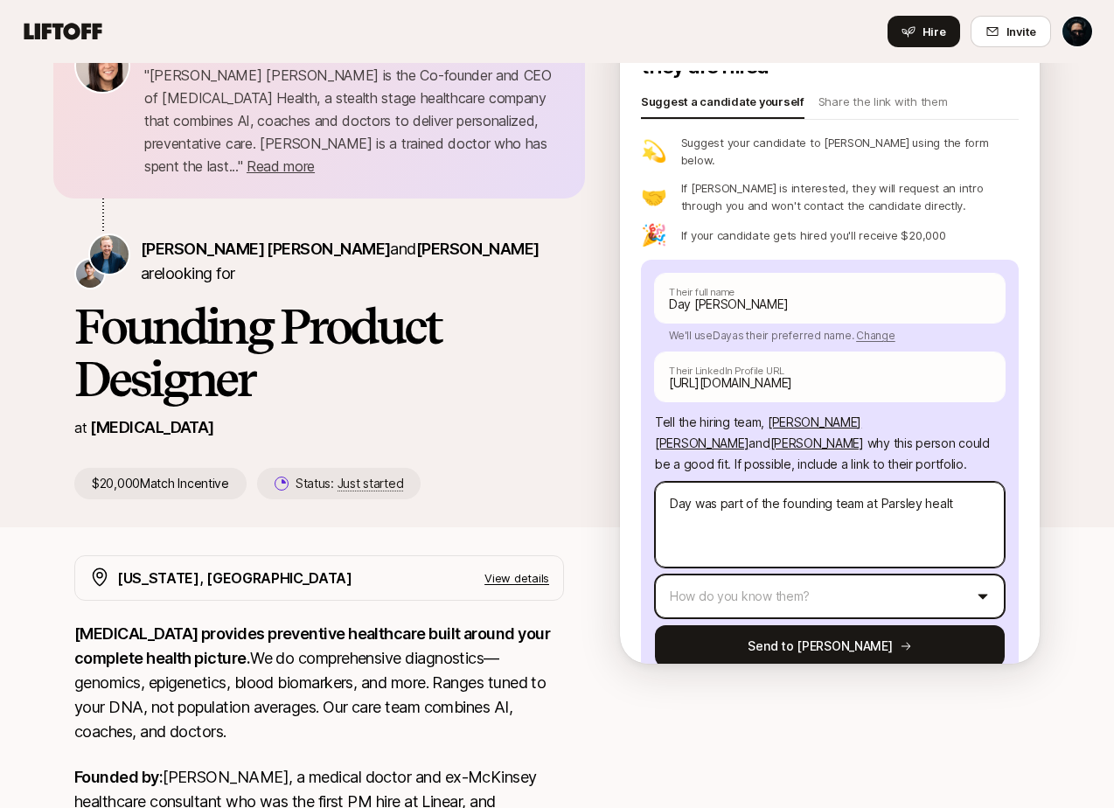
type textarea "x"
type textarea "Day was part of the founding team at Parsley health"
type textarea "x"
type textarea "Day was part of the founding team at Parsley health"
type textarea "x"
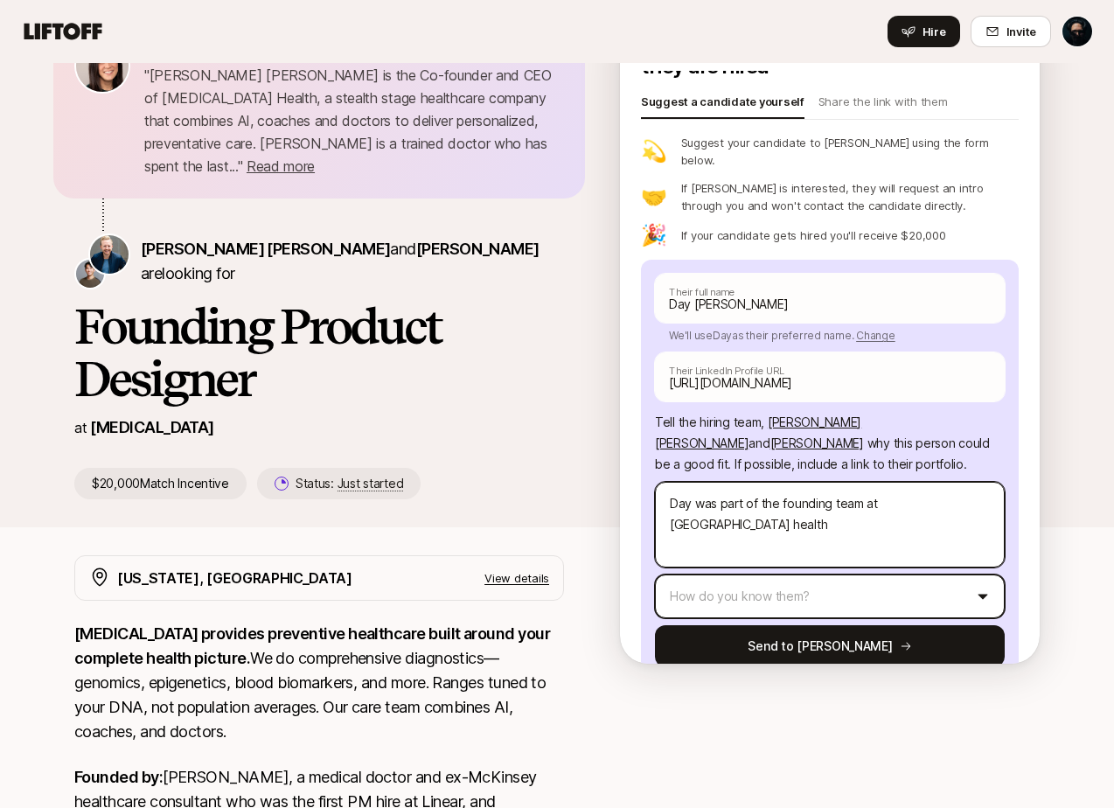
type textarea "Day was part of the founding team at Parsley health i"
type textarea "x"
type textarea "Day was part of the founding team at Parsley health is"
type textarea "x"
type textarea "Day was part of the founding team at Parsley health i"
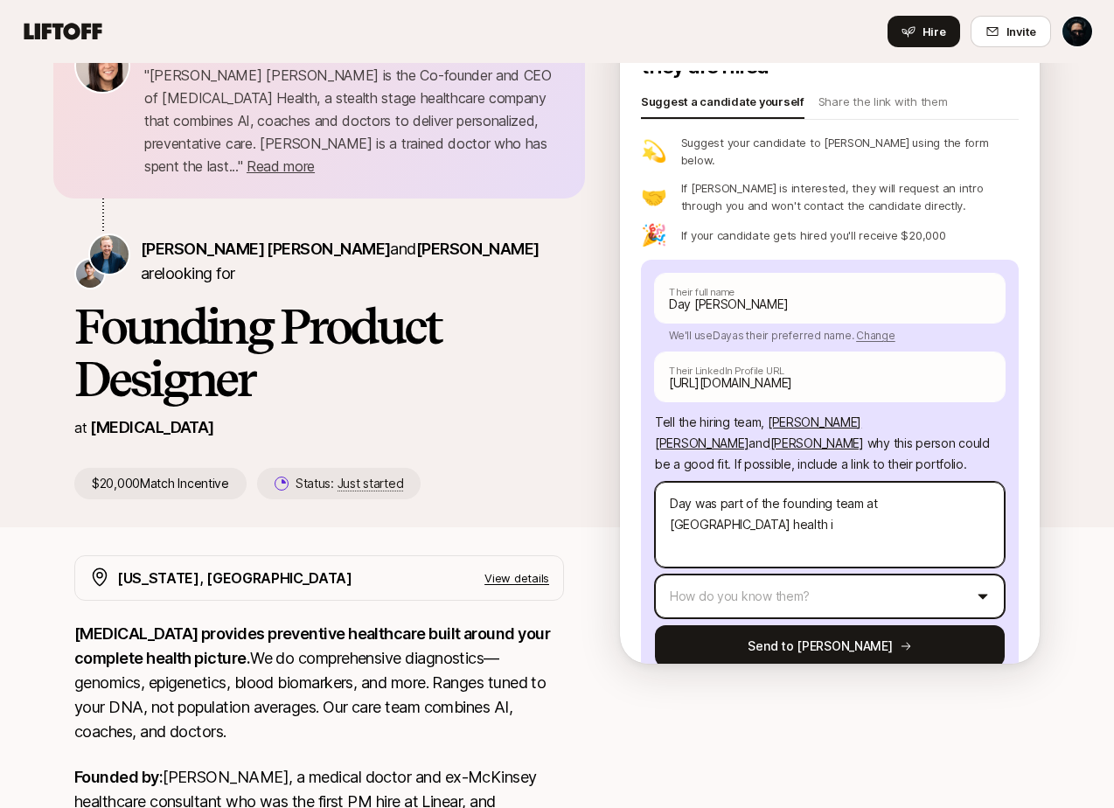
type textarea "x"
type textarea "Day was part of the founding team at Parsley health"
type textarea "x"
type textarea "Day was part of the founding team at Parsley health an"
type textarea "x"
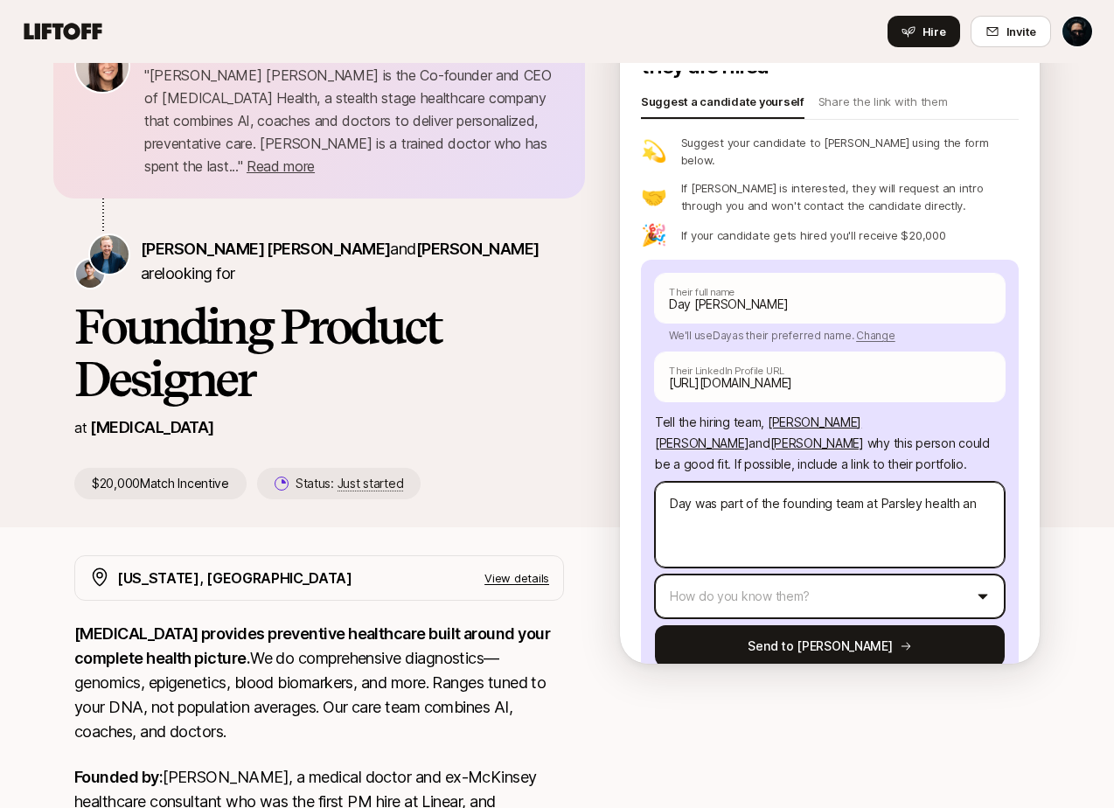
type textarea "Day was part of the founding team at Parsley health and"
type textarea "x"
type textarea "Day was part of the founding team at Parsley health and"
type textarea "x"
type textarea "Day was part of the founding team at Parsley health and i"
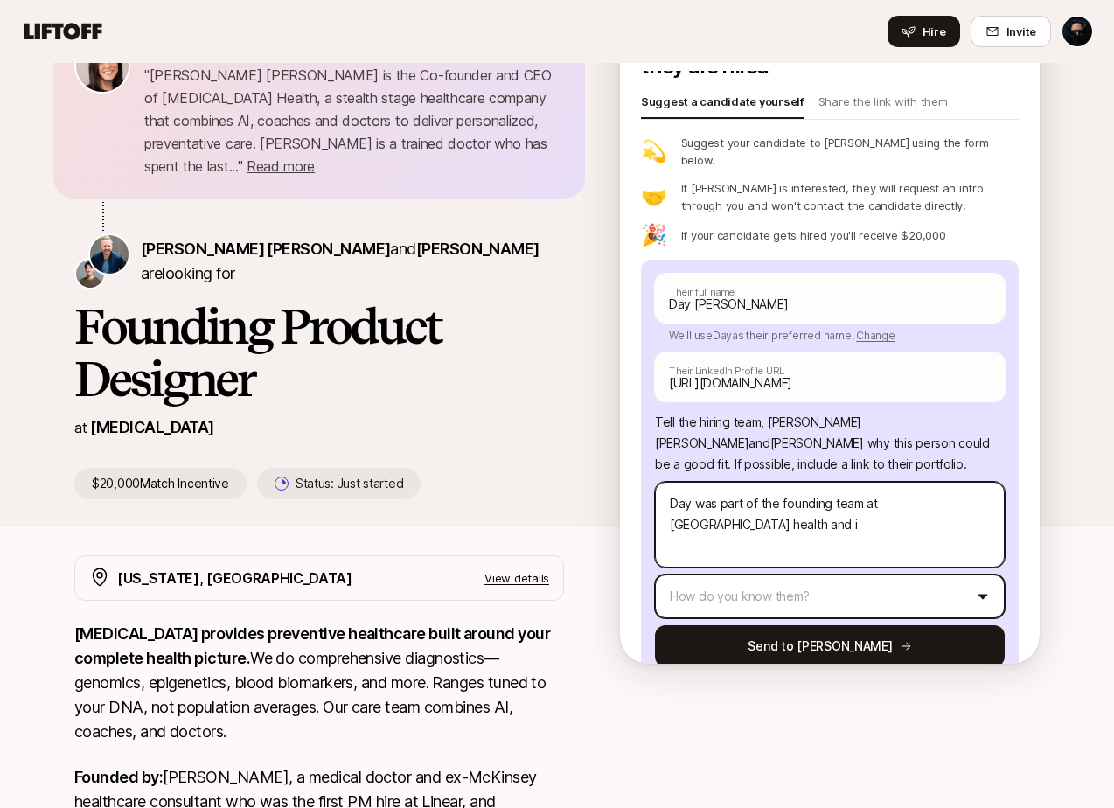
type textarea "x"
type textarea "Day was part of the founding team at Parsley health and is"
type textarea "x"
type textarea "Day was part of the founding team at Parsley health and is"
type textarea "x"
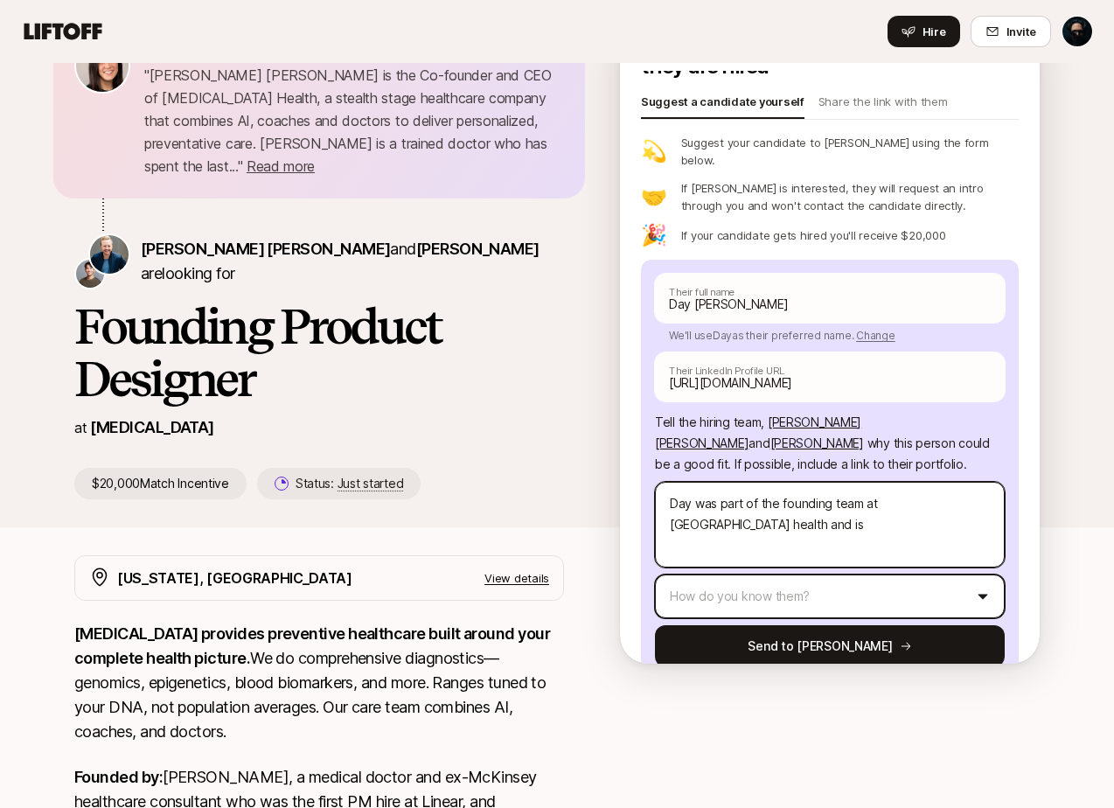
type textarea "Day was part of the founding team at Parsley health and is a"
type textarea "x"
type textarea "Day was part of the founding team at Parsley health and is a"
type textarea "x"
type textarea "Day was part of the founding team at Parsley health and is a w"
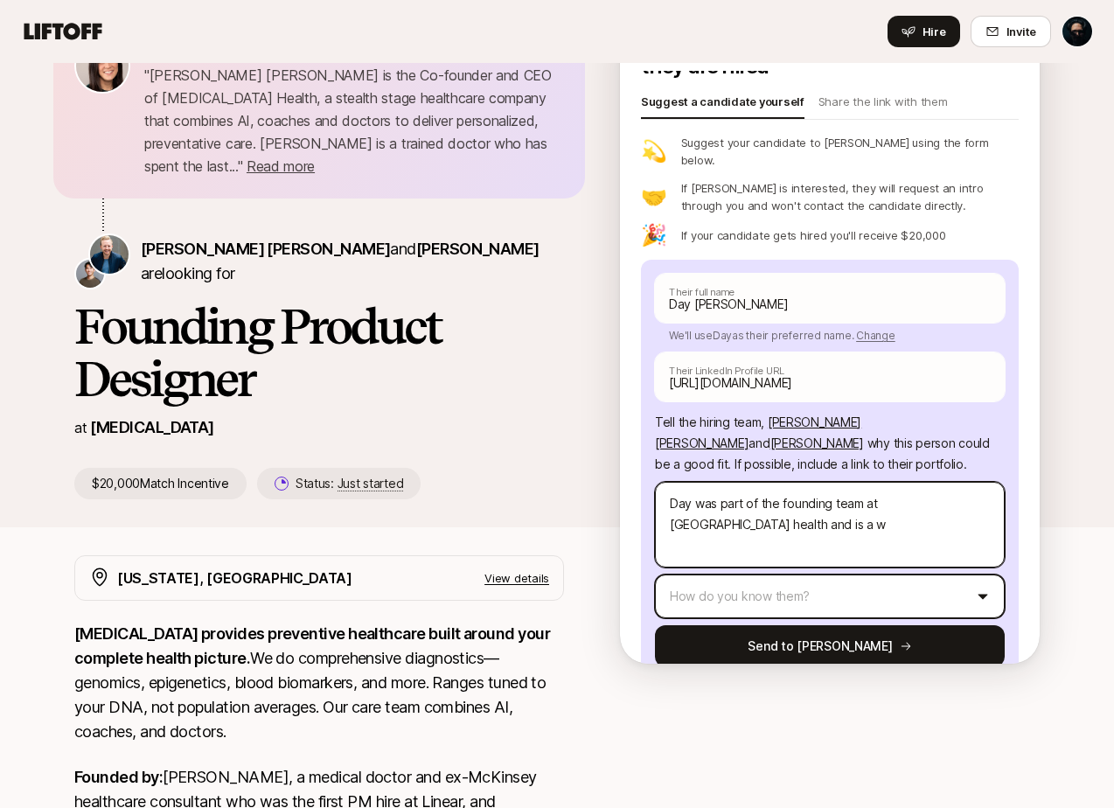
type textarea "x"
type textarea "Day was part of the founding team at Parsley health and is a wel"
type textarea "x"
type textarea "Day was part of the founding team at Parsley health and is a well"
type textarea "x"
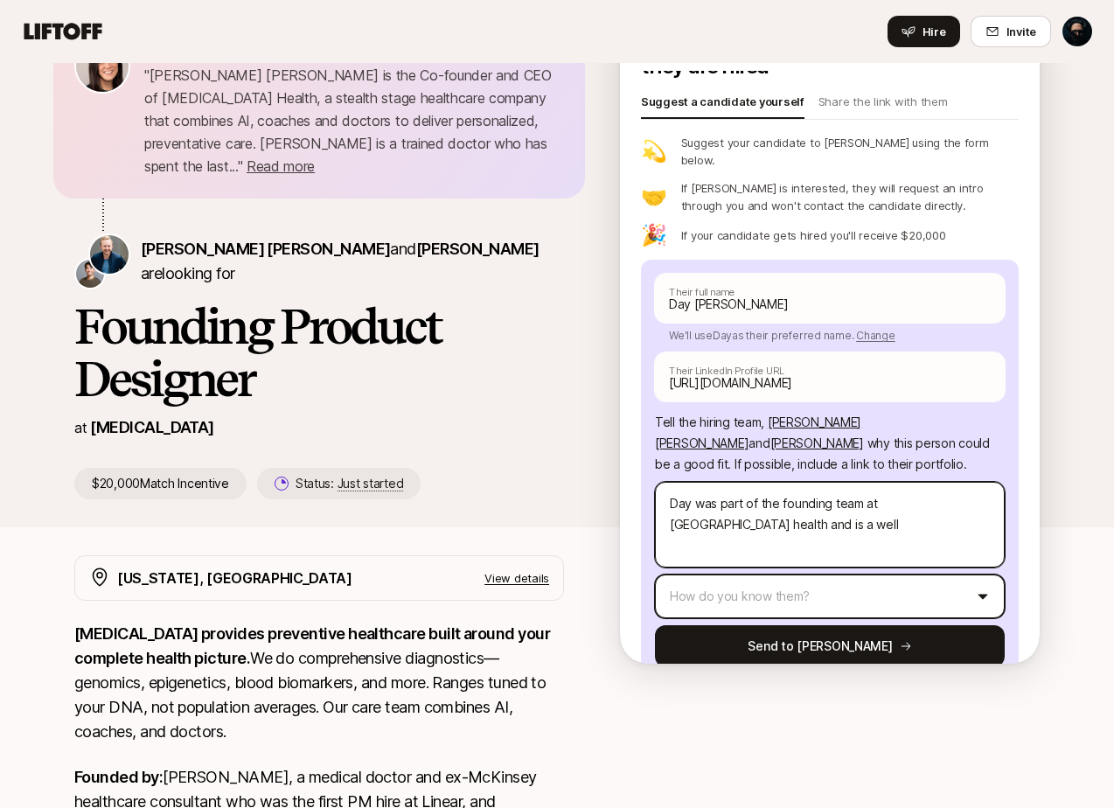
type textarea "Day was part of the founding team at Parsley health and is a well-"
type textarea "x"
type textarea "Day was part of the founding team at Parsley health and is a well-r"
type textarea "x"
type textarea "Day was part of the founding team at Parsley health and is a well-ro"
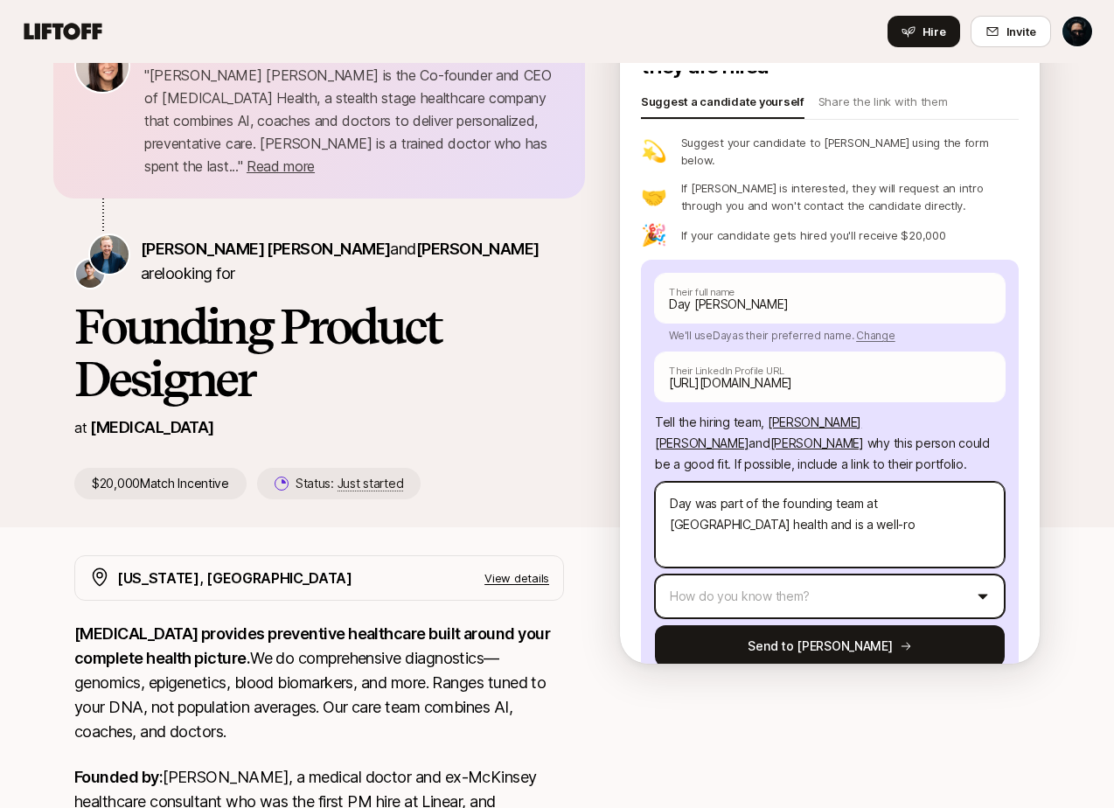
type textarea "x"
type textarea "Day was part of the founding team at Parsley health and is a well-rou"
type textarea "x"
type textarea "Day was part of the founding team at Parsley health and is a well-roun"
type textarea "x"
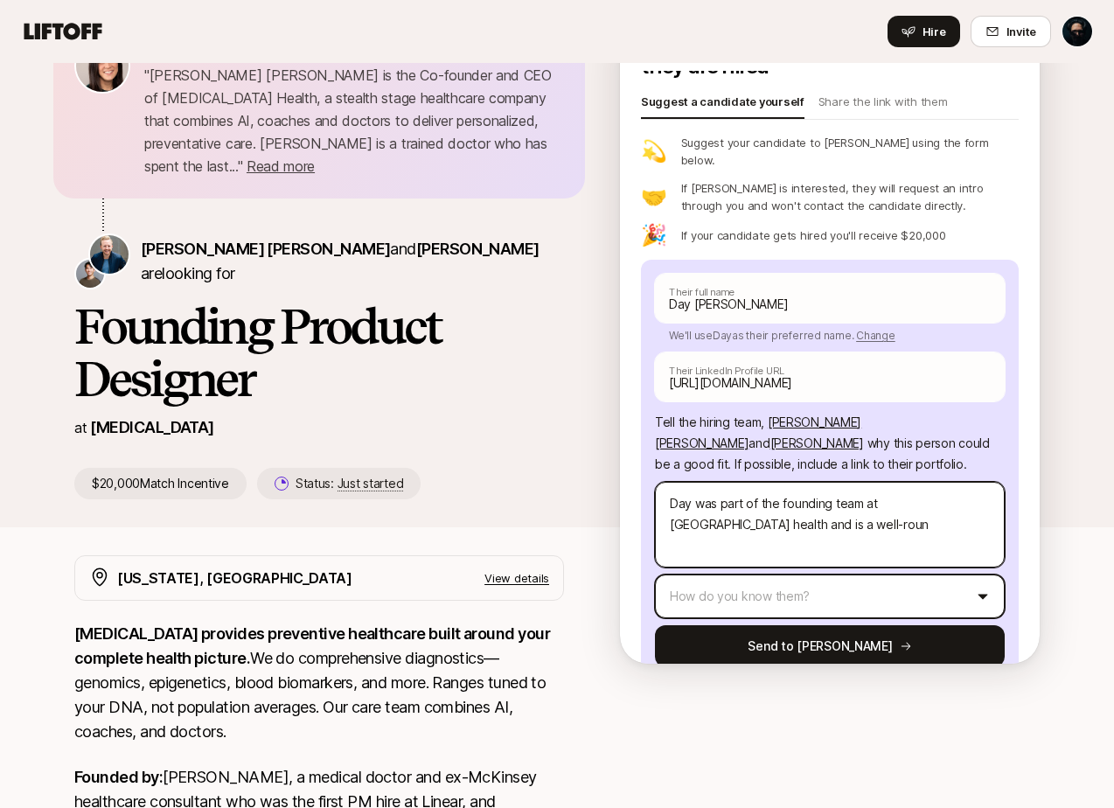
type textarea "Day was part of the founding team at Parsley health and is a well-round"
type textarea "x"
type textarea "Day was part of the founding team at Parsley health and is a well-rounde"
type textarea "x"
type textarea "Day was part of the founding team at Parsley health and is a well-rounded"
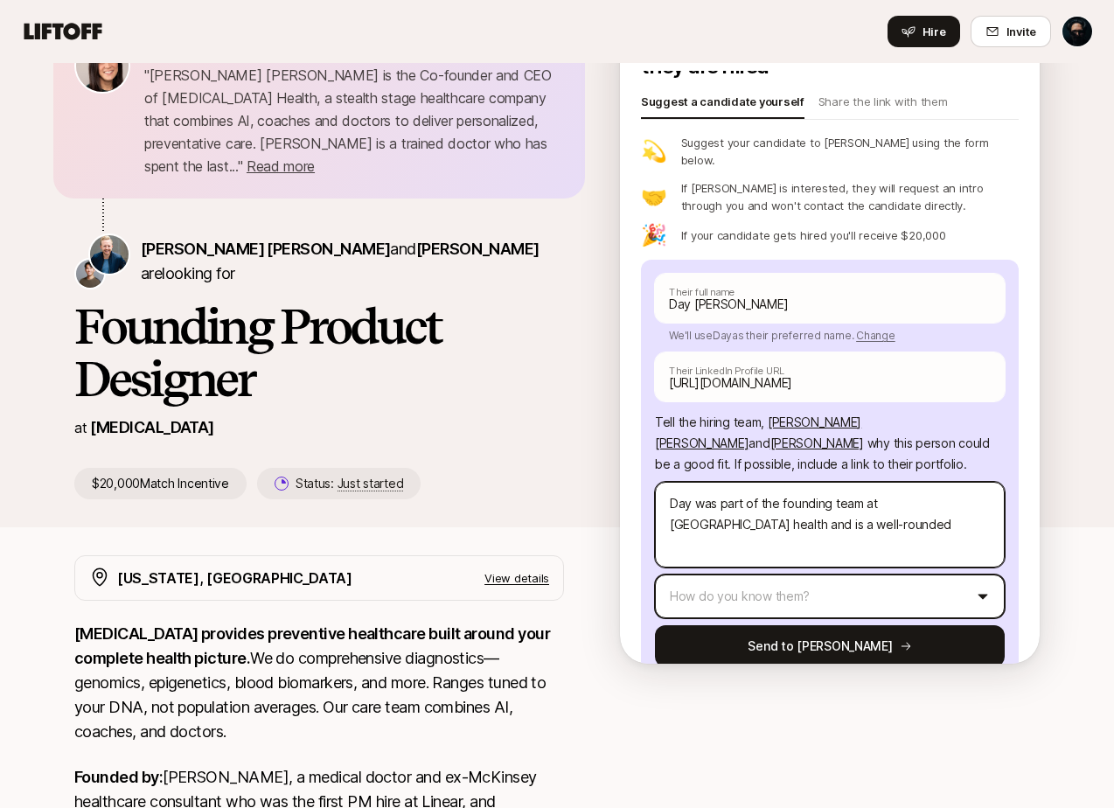
type textarea "x"
type textarea "Day was part of the founding team at Parsley health and is a well-rounded"
type textarea "x"
type textarea "Day was part of the founding team at Parsley health and is a well-rounded"
type textarea "x"
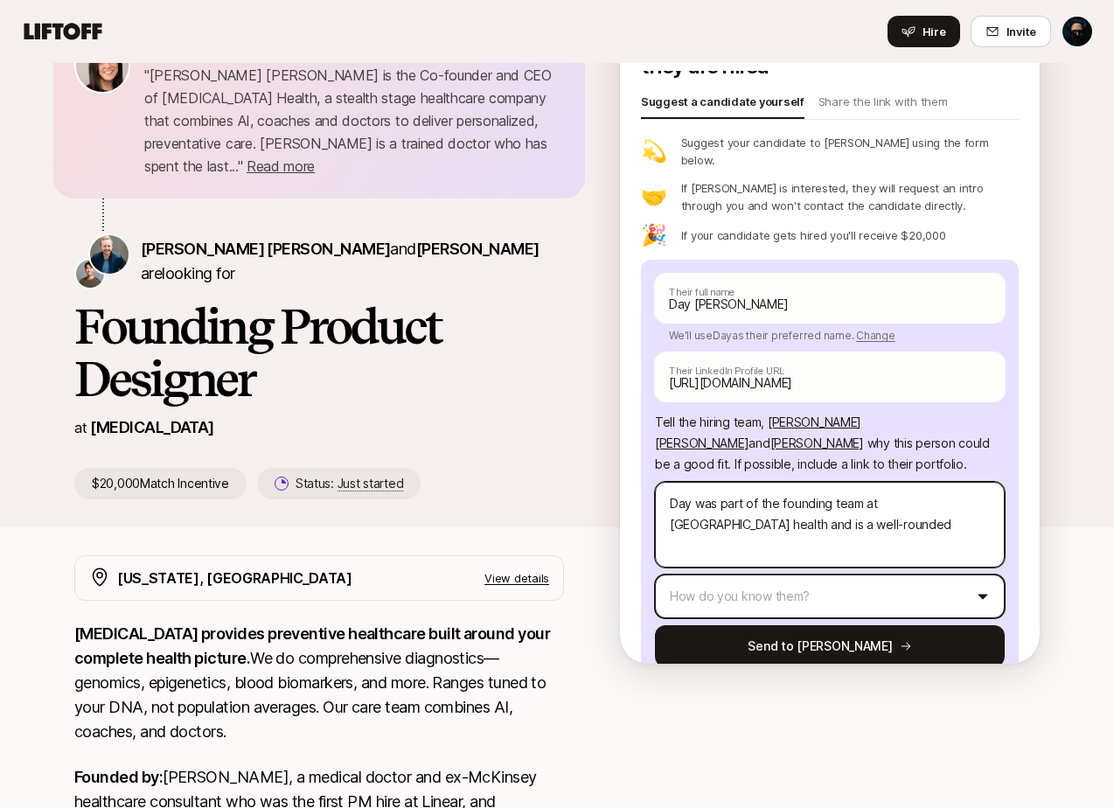
type textarea "Day was part of the founding team at Parsley health and is a well-rounded,"
type textarea "x"
type textarea "Day was part of the founding team at Parsley health and is a well-rounded,"
type textarea "x"
type textarea "Day was part of the founding team at Parsley health and is a well-rounded, a"
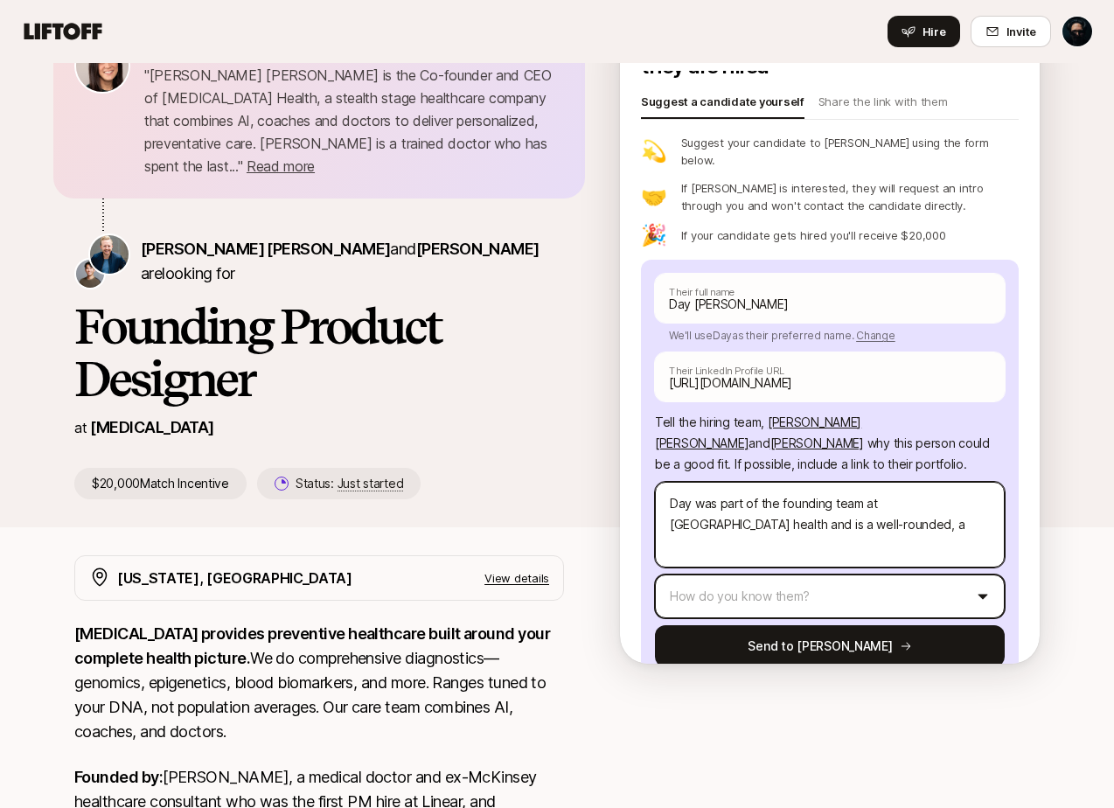
type textarea "x"
type textarea "Day was part of the founding team at Parsley health and is a well-rounded, al"
type textarea "x"
type textarea "Day was part of the founding team at Parsley health and is a well-rounded, all"
type textarea "x"
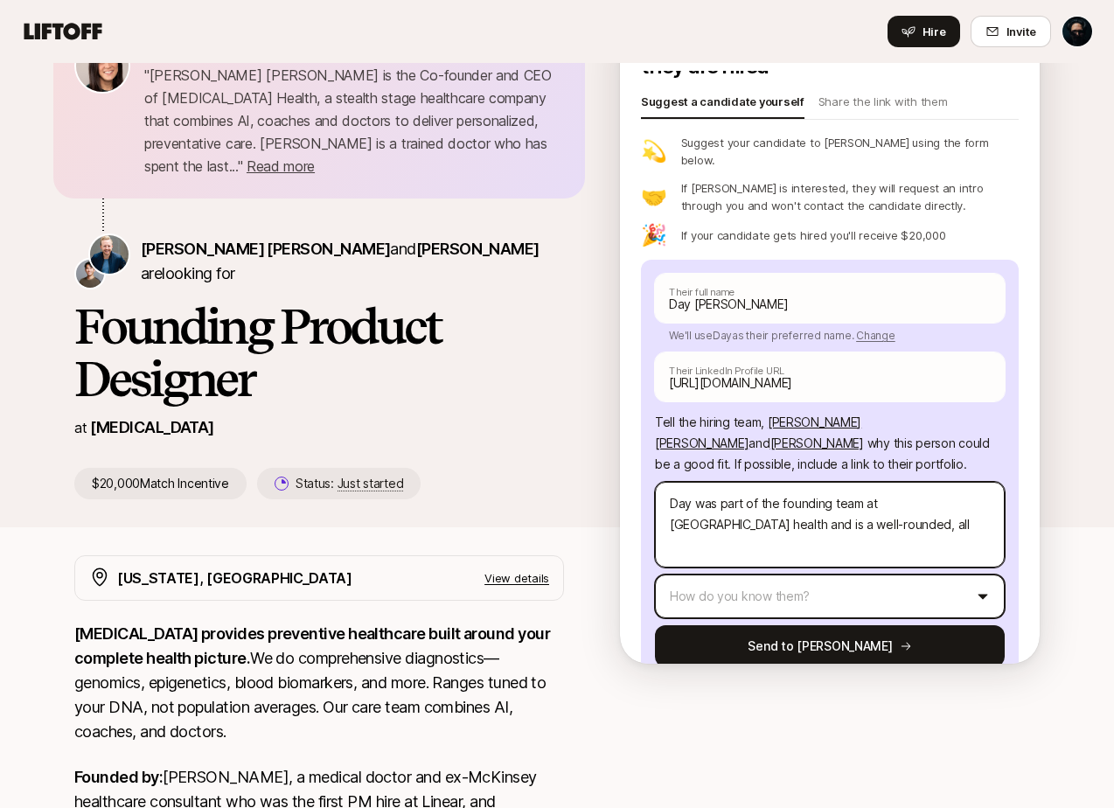
type textarea "Day was part of the founding team at Parsley health and is a well-rounded, all-"
type textarea "x"
type textarea "Day was part of the founding team at Parsley health and is a well-rounded, all-a"
type textarea "x"
type textarea "Day was part of the founding team at Parsley health and is a well-rounded, all-…"
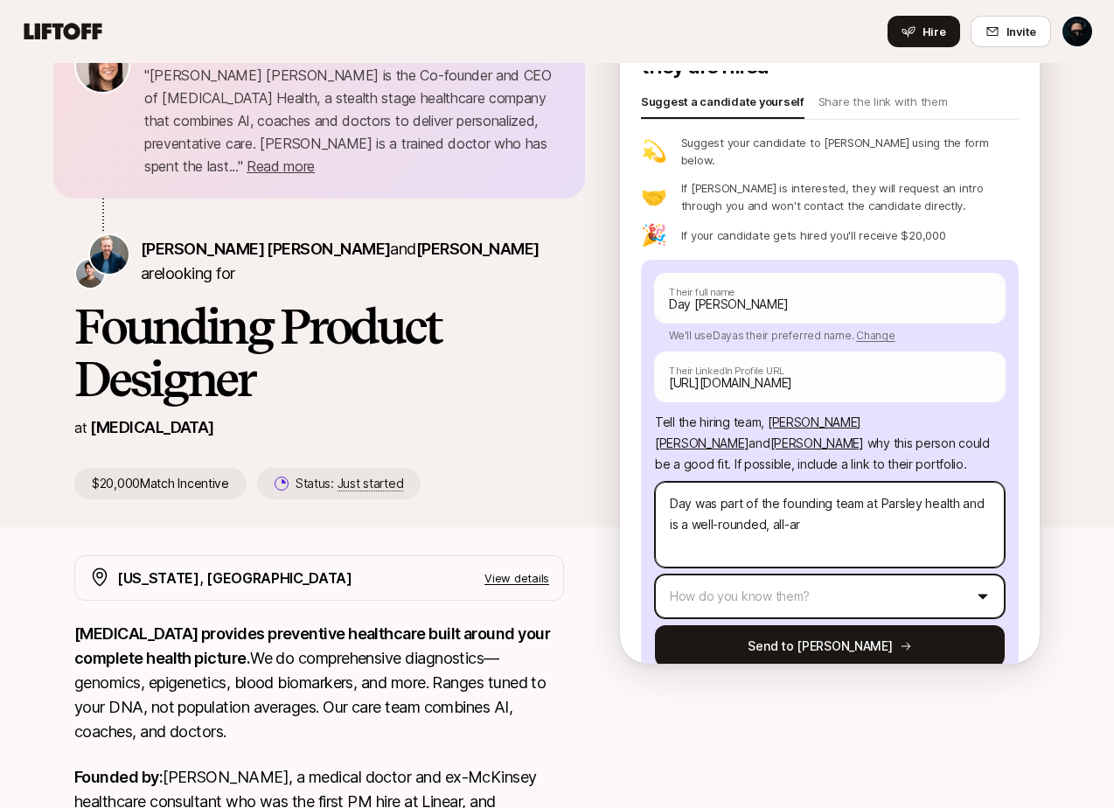
type textarea "x"
type textarea "Day was part of the founding team at Parsley health and is a well-rounded, all-…"
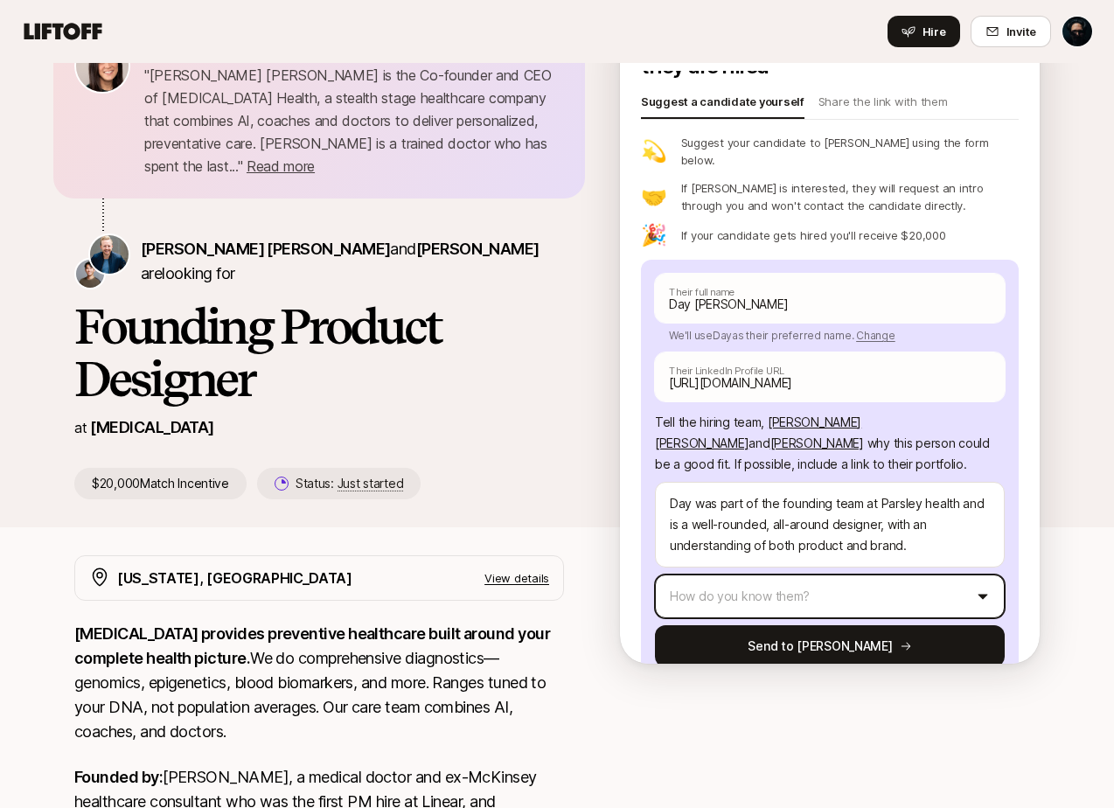
click at [899, 548] on html "Home Searches People Your Private Network Hire Hire Invite Eleanor Morgan share…" at bounding box center [557, 328] width 1114 height 808
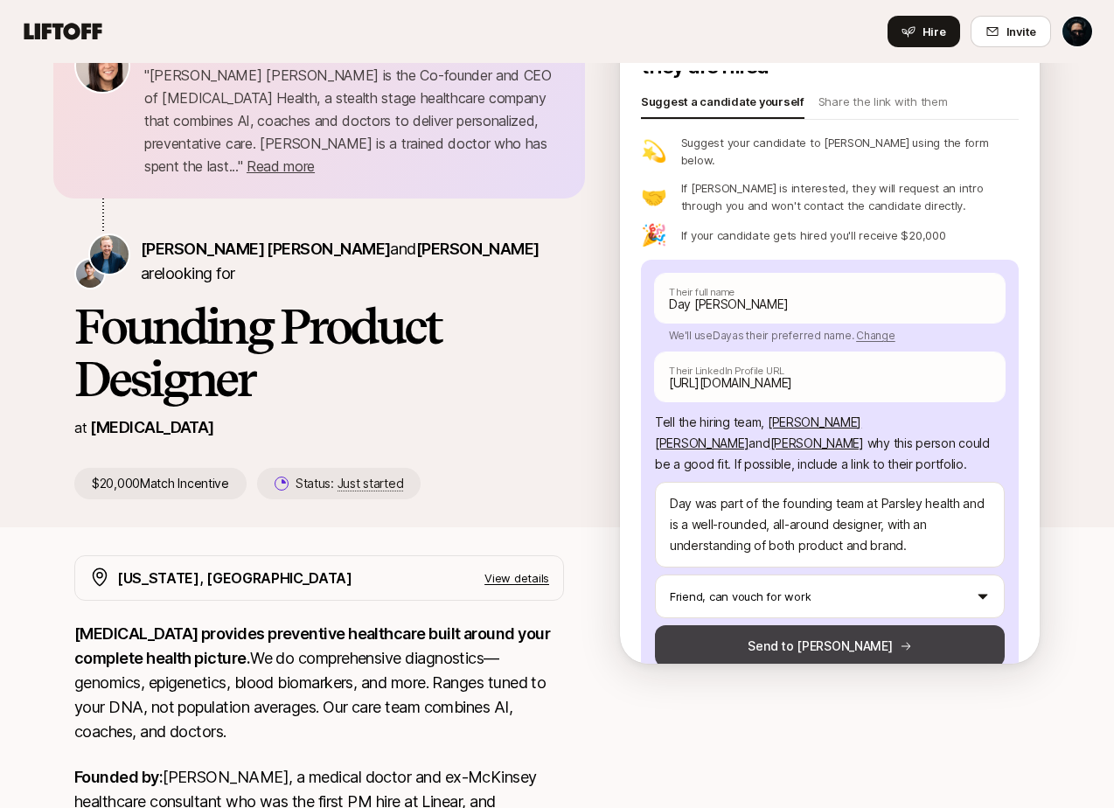
click at [839, 625] on button "Send to Sagan" at bounding box center [830, 646] width 350 height 42
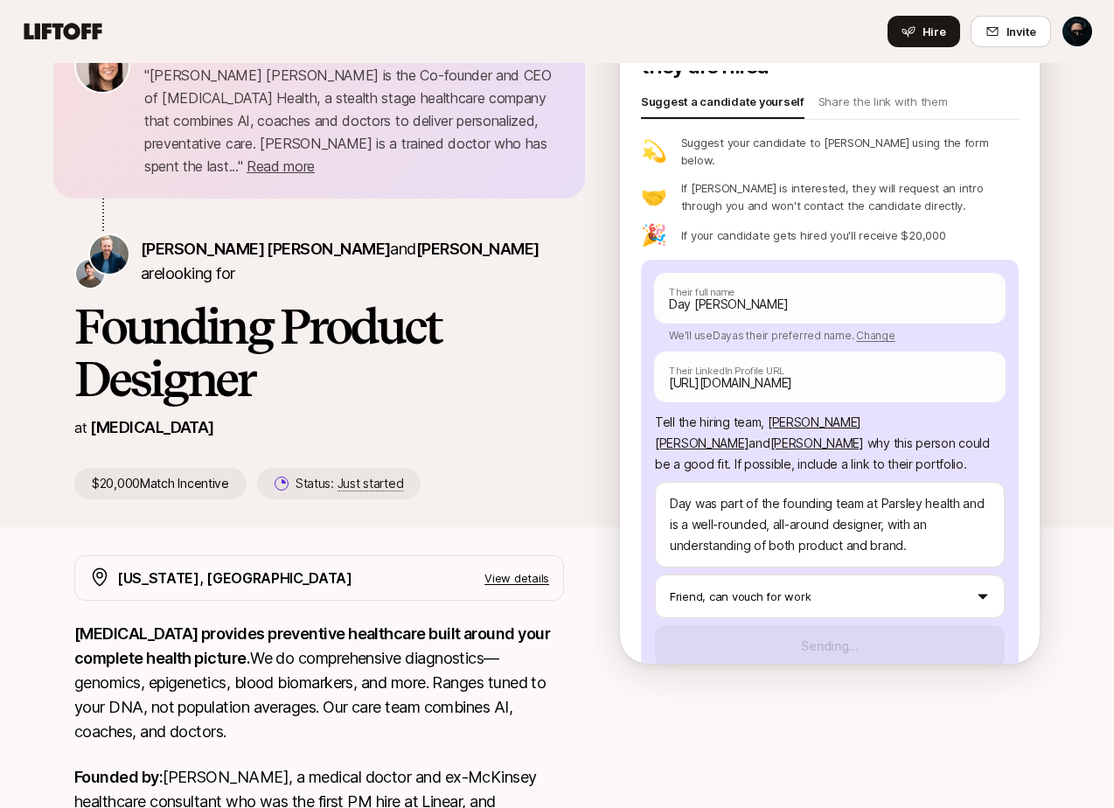
scroll to position [0, 0]
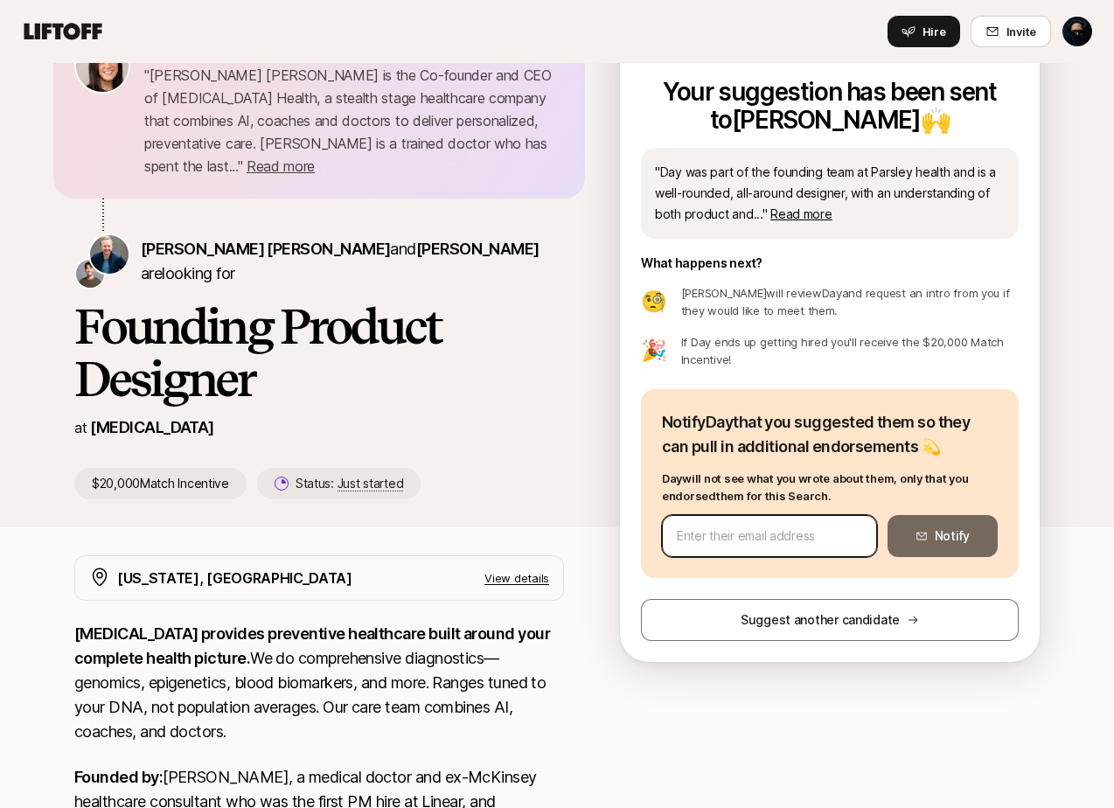
paste input "day@dayjimenez.me"
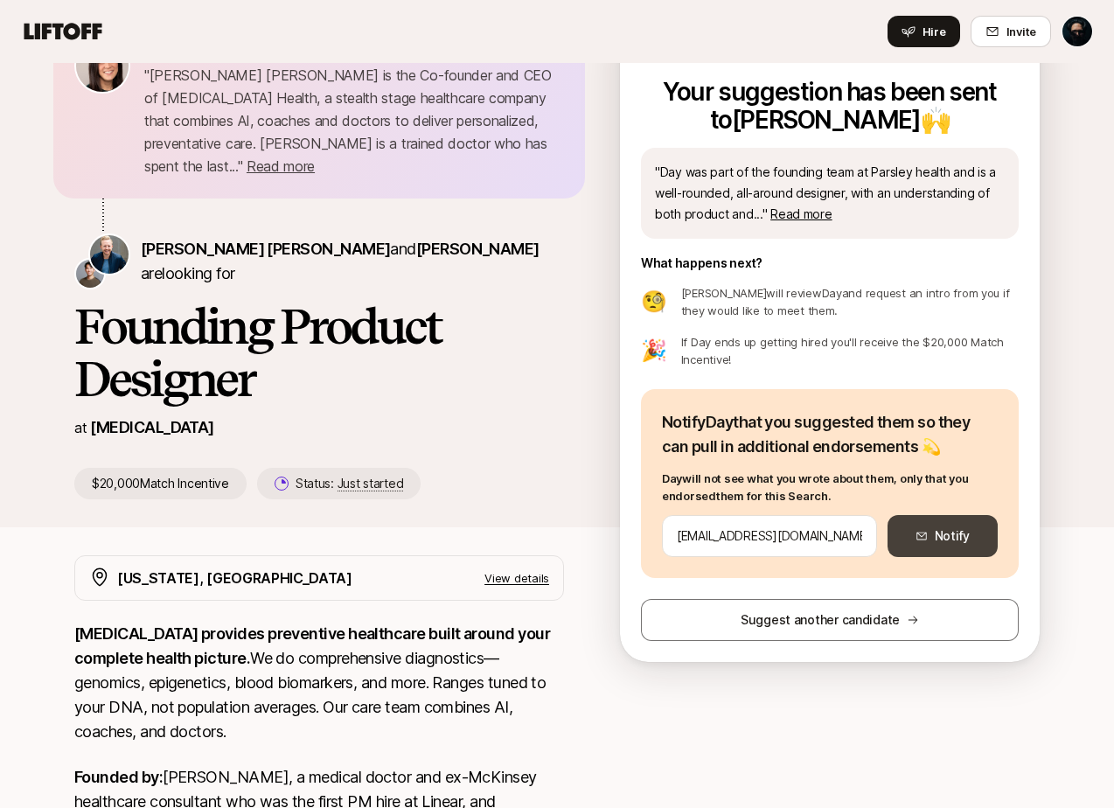
click at [991, 542] on button "Notify" at bounding box center [942, 536] width 110 height 42
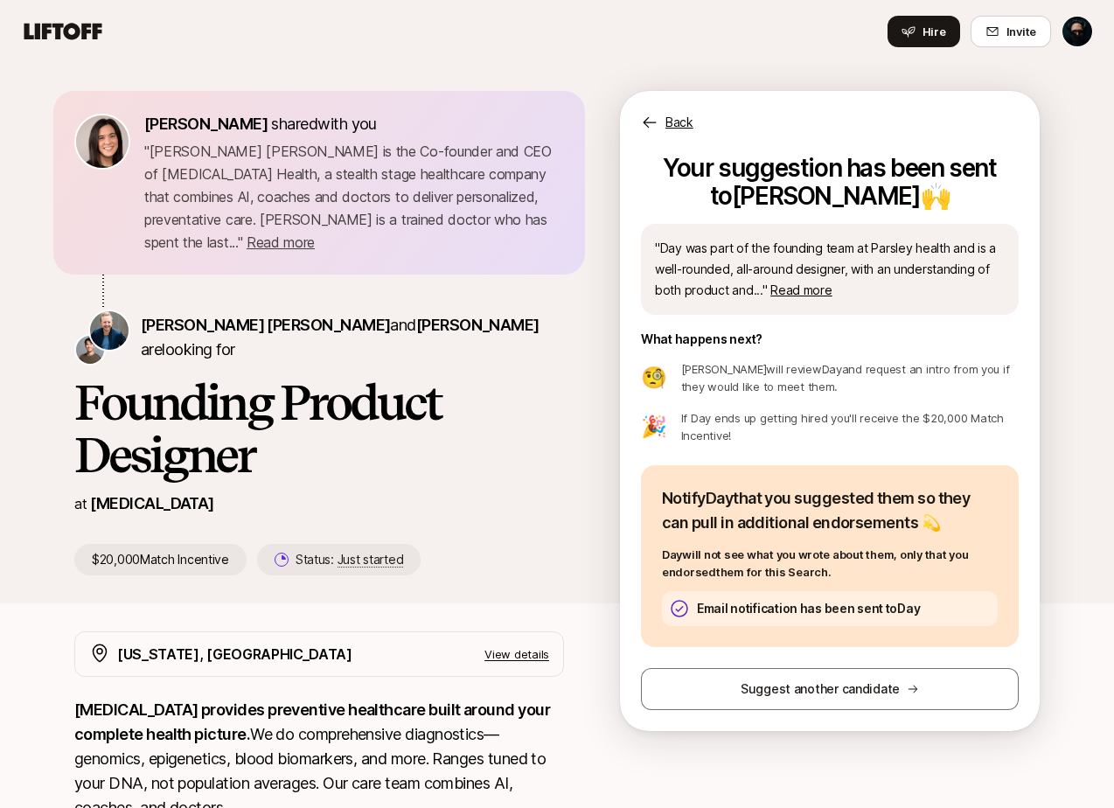
click at [75, 34] on icon at bounding box center [63, 31] width 78 height 17
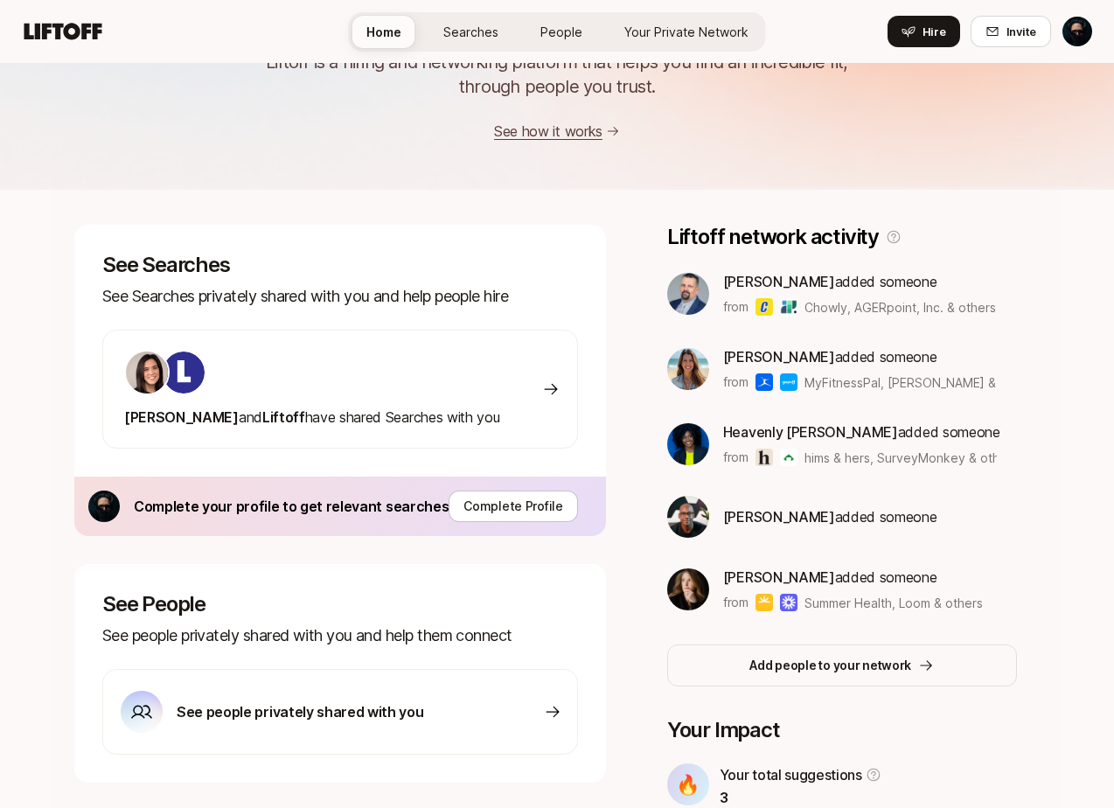
scroll to position [413, 0]
